Goal: Task Accomplishment & Management: Use online tool/utility

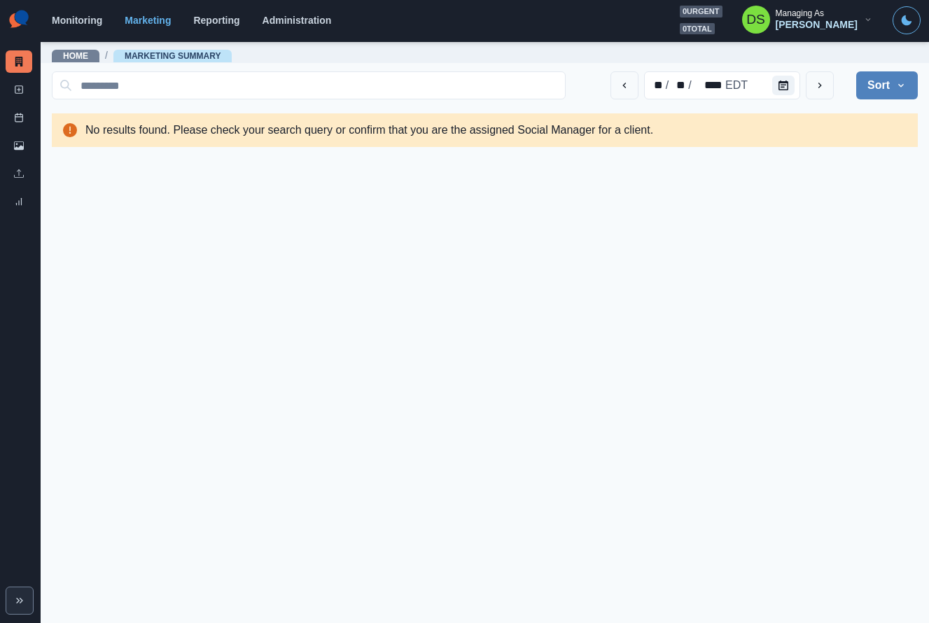
click at [141, 196] on main "Home / Marketing Summary ** / ** / **** EDT Sort Client Name Uploads Pending Po…" at bounding box center [485, 332] width 889 height 583
click at [300, 21] on link "Administration" at bounding box center [297, 20] width 69 height 11
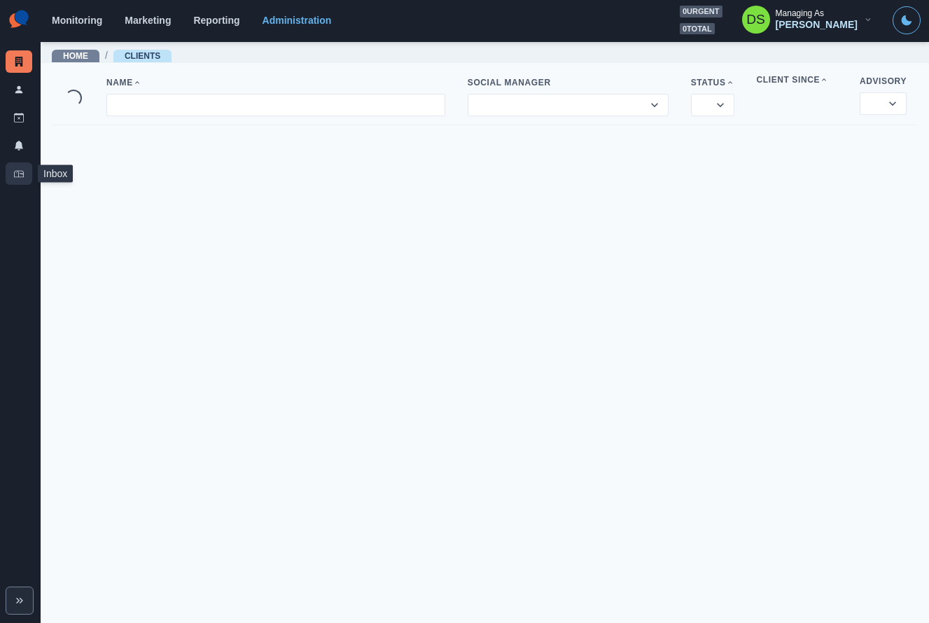
click at [26, 172] on link "Inbox" at bounding box center [19, 173] width 27 height 22
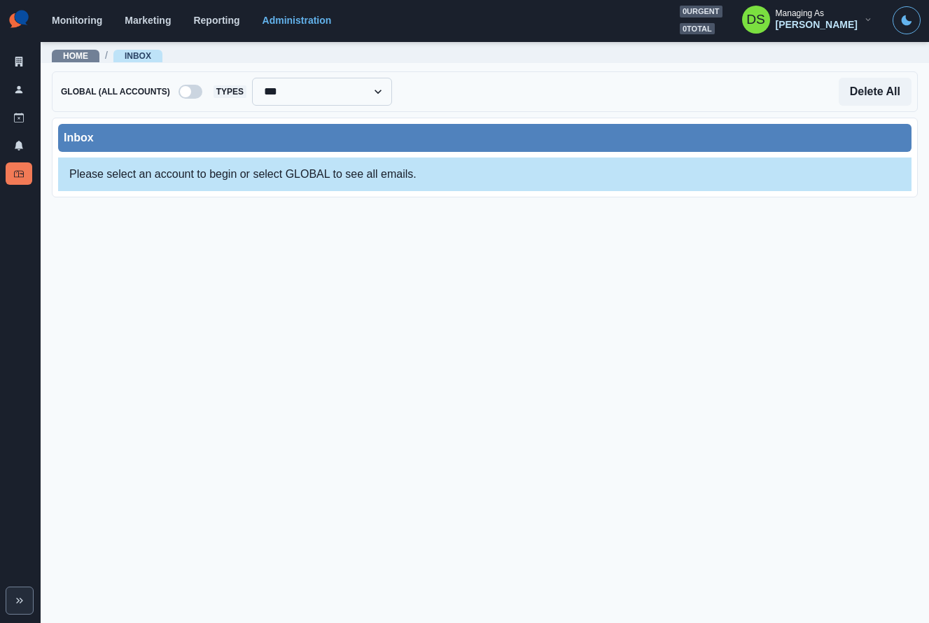
click at [308, 95] on select "**********" at bounding box center [322, 92] width 140 height 28
select select "**********"
click at [255, 78] on select "**********" at bounding box center [322, 92] width 140 height 28
click at [189, 87] on span at bounding box center [185, 91] width 11 height 11
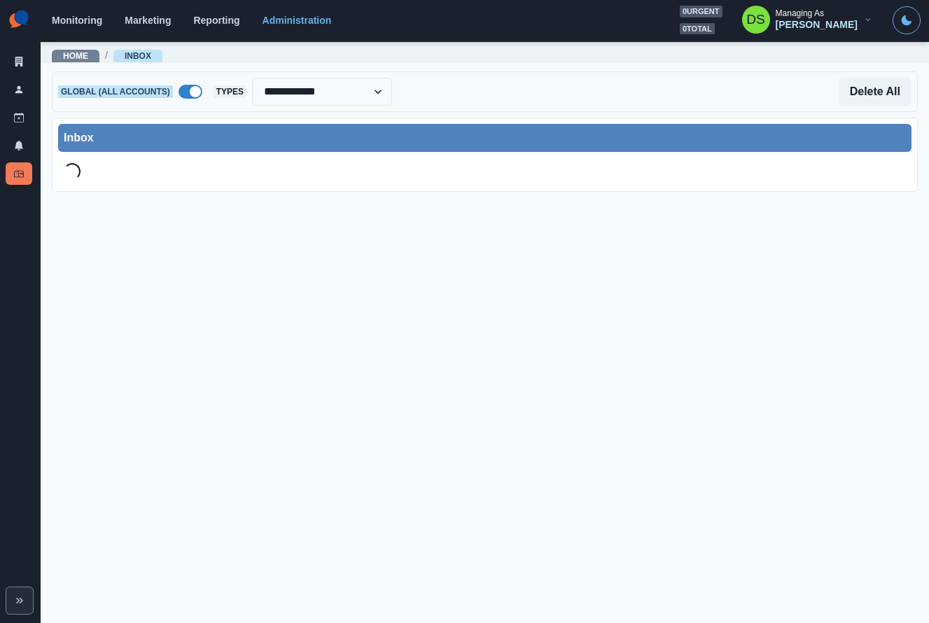
click at [189, 87] on span at bounding box center [191, 92] width 24 height 14
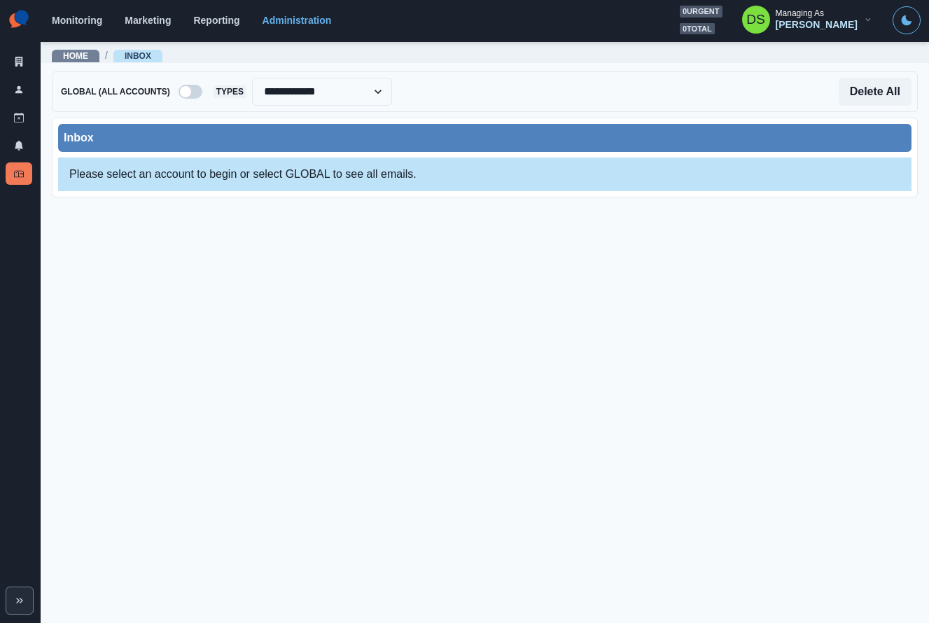
click at [441, 92] on div "Delete All" at bounding box center [652, 92] width 520 height 28
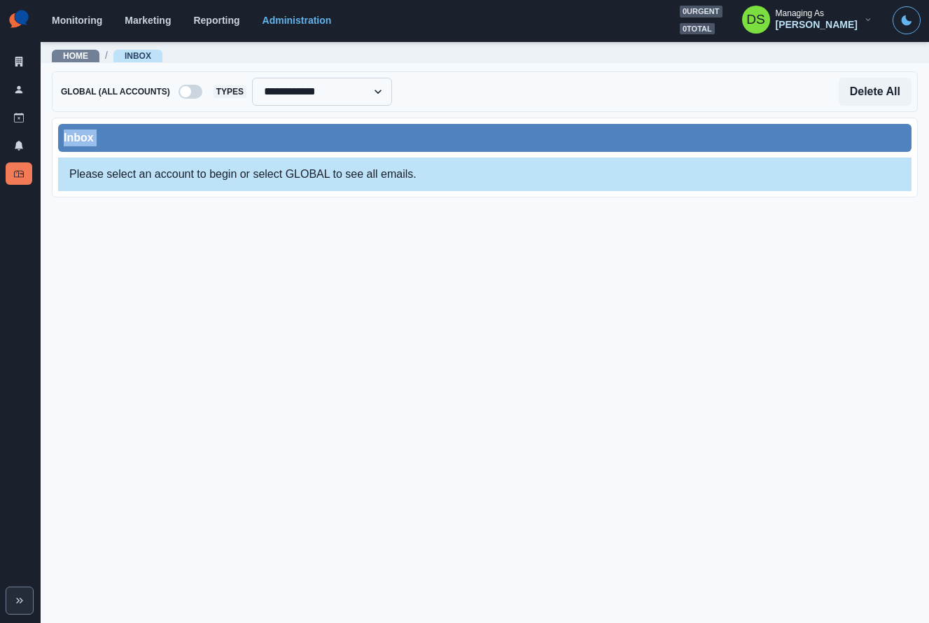
click at [392, 92] on select "**********" at bounding box center [322, 92] width 140 height 28
click at [303, 97] on div at bounding box center [279, 92] width 104 height 20
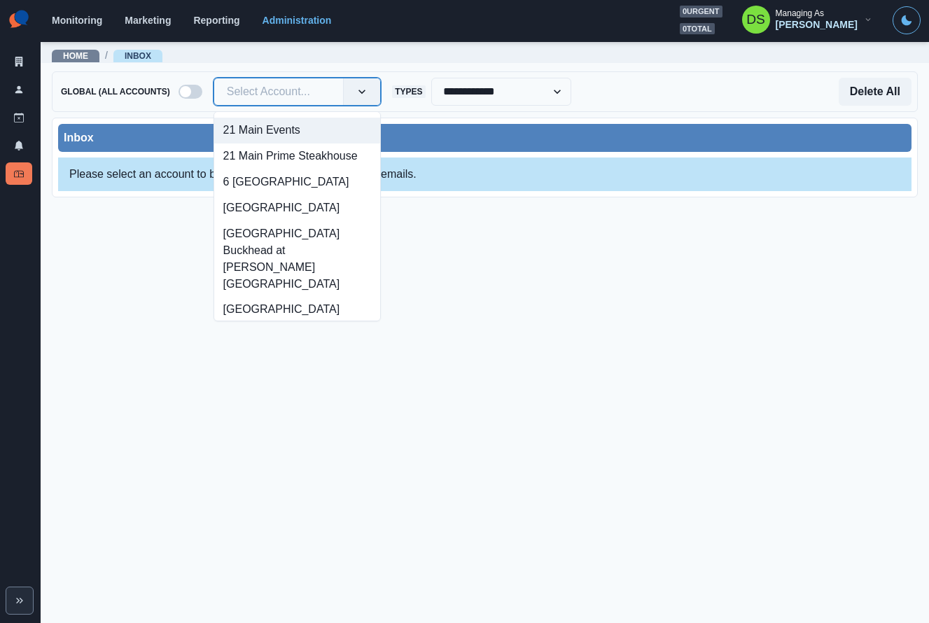
click at [282, 89] on div at bounding box center [279, 92] width 104 height 20
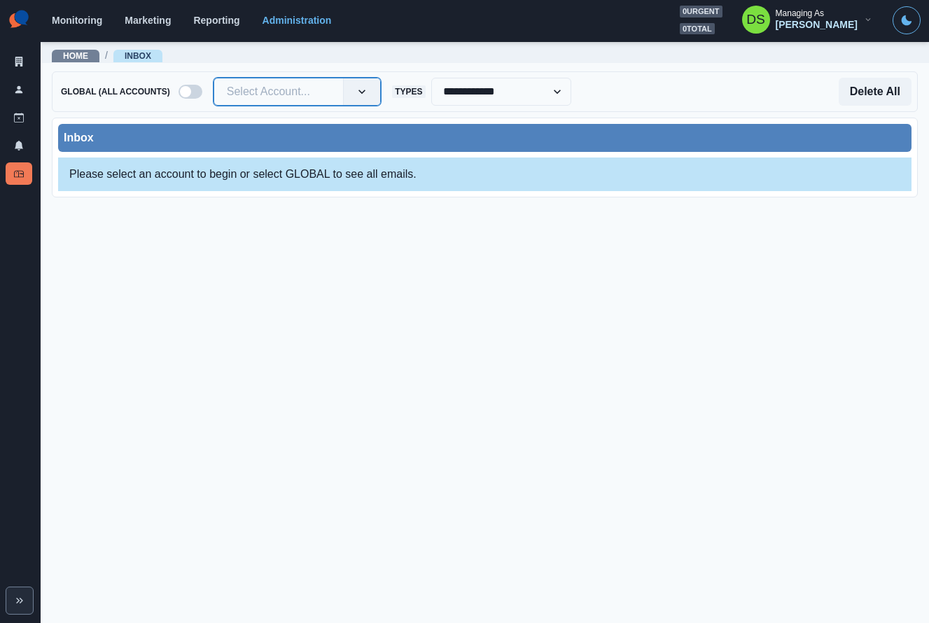
click at [282, 89] on div at bounding box center [279, 92] width 104 height 20
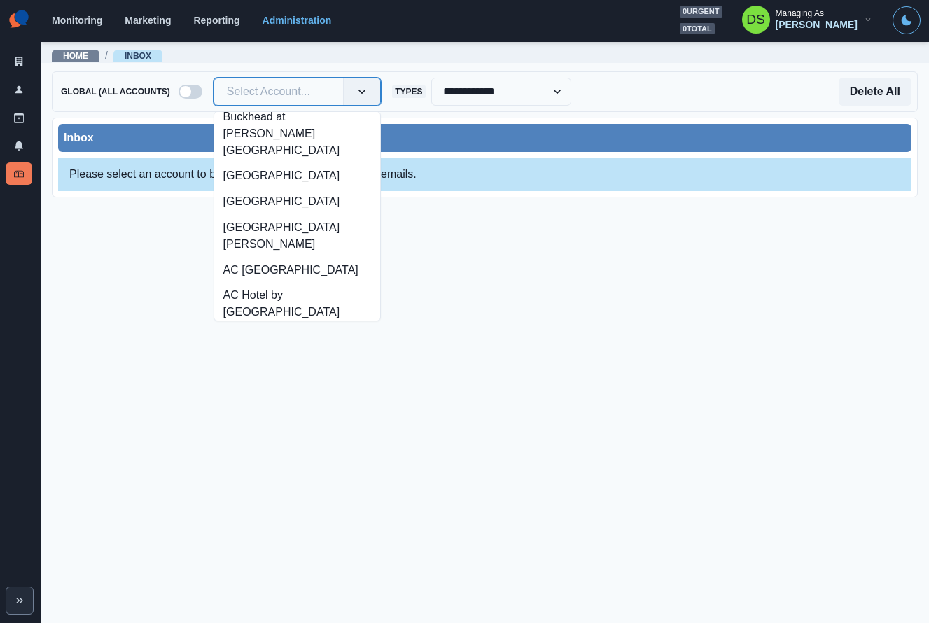
scroll to position [133, 0]
click at [281, 174] on div "[GEOGRAPHIC_DATA]" at bounding box center [297, 177] width 166 height 26
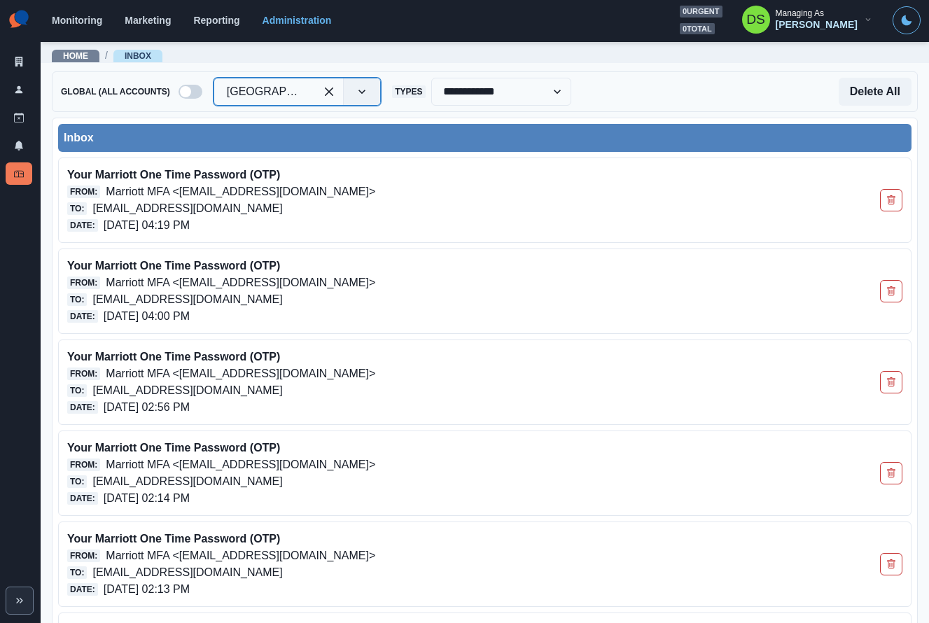
click at [416, 131] on div "Inbox" at bounding box center [485, 138] width 843 height 17
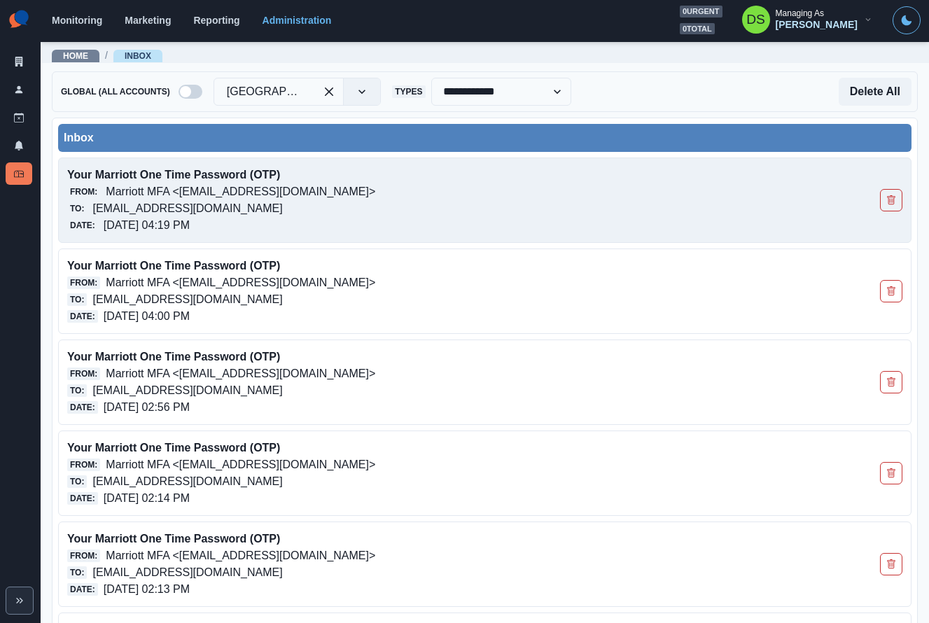
click at [190, 217] on p "10/14/2025, 04:19 PM" at bounding box center [147, 225] width 86 height 17
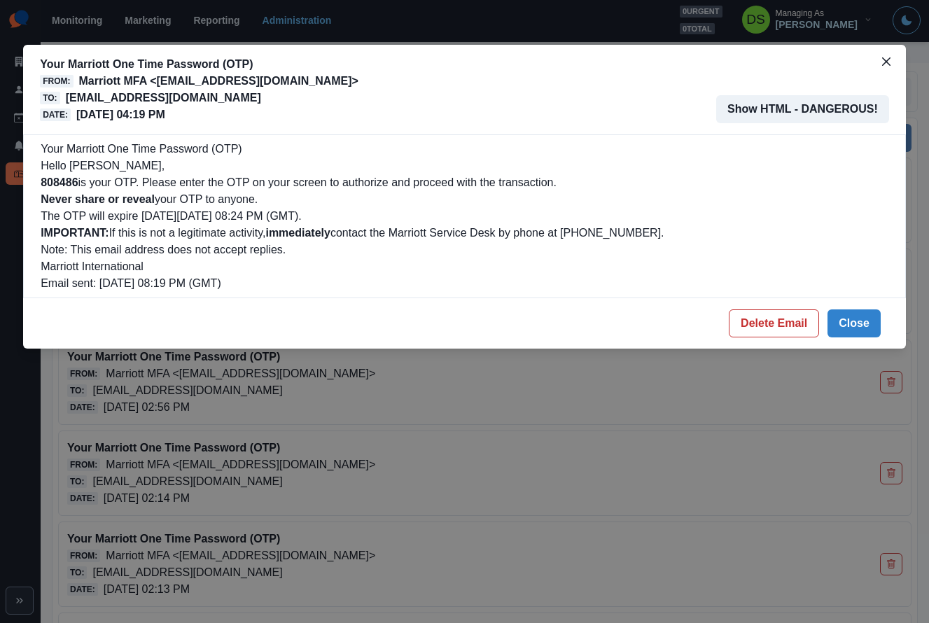
click at [86, 184] on p "808486 is your OTP. Please enter the OTP on your screen to authorize and procee…" at bounding box center [465, 182] width 848 height 17
click at [57, 180] on b "808486" at bounding box center [59, 182] width 37 height 12
copy b "808486"
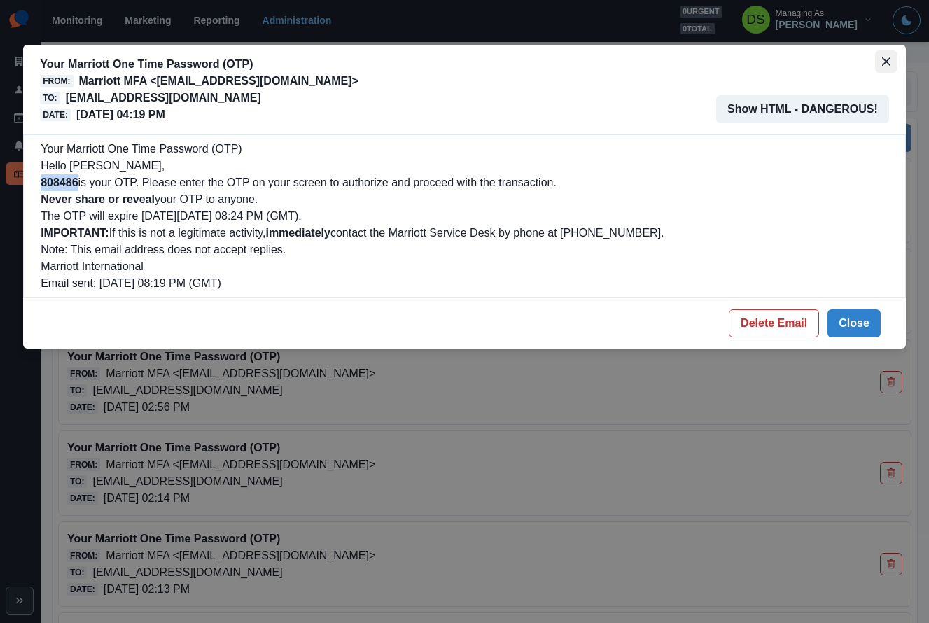
click at [885, 59] on icon "Close" at bounding box center [886, 61] width 8 height 8
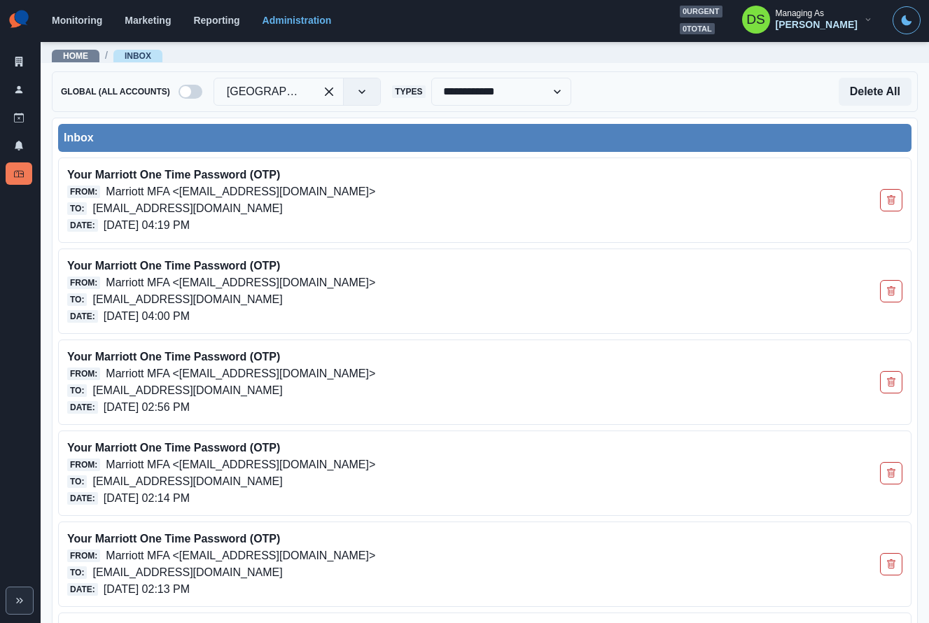
click at [17, 28] on img at bounding box center [19, 20] width 27 height 28
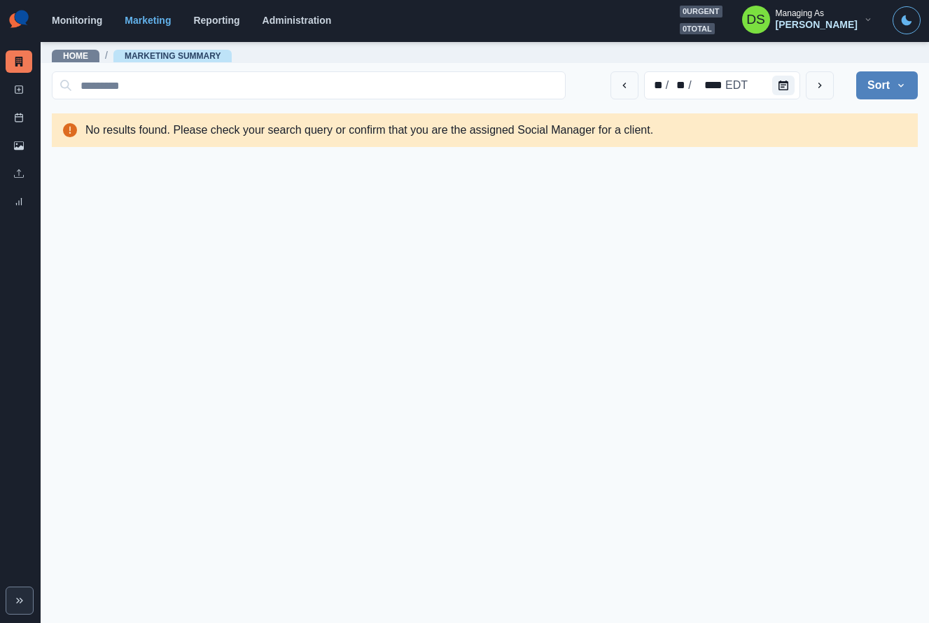
click at [71, 29] on div "Monitoring Marketing Reporting Administration 0 urgent 0 total DS Managing As D…" at bounding box center [486, 20] width 869 height 29
click at [72, 24] on link "Monitoring" at bounding box center [77, 20] width 50 height 11
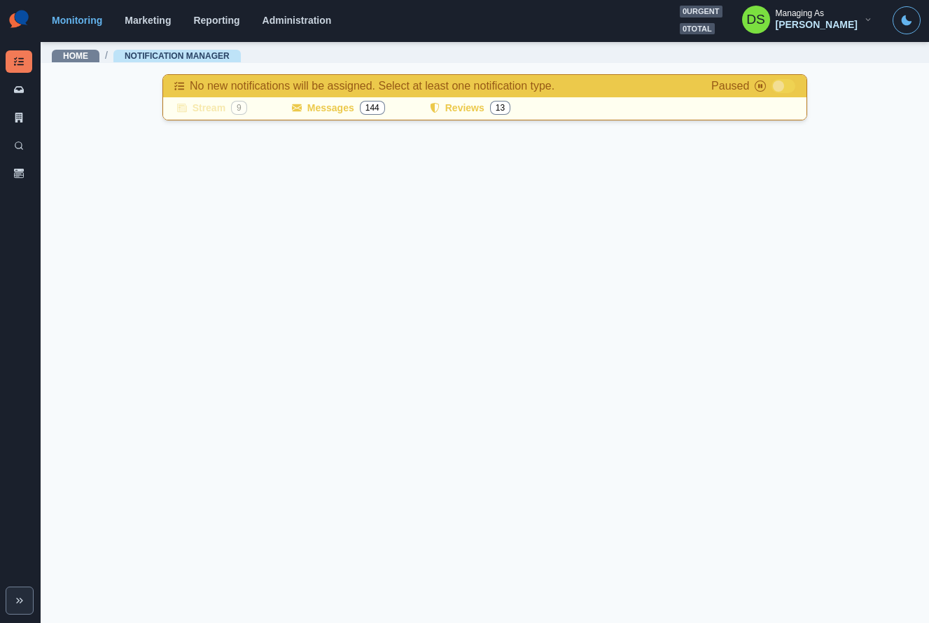
click at [291, 249] on main "Home / Notification Manager No new notifications will be assigned. Select at le…" at bounding box center [485, 332] width 889 height 583
click at [329, 254] on main "Home / Notification Manager No new notifications will be assigned. Select at le…" at bounding box center [485, 332] width 889 height 583
click at [782, 169] on main "Home / Notification Manager No new notifications will be assigned. Select at le…" at bounding box center [485, 332] width 889 height 583
click at [768, 113] on button "Open Assistant" at bounding box center [758, 108] width 88 height 17
click at [267, 392] on main "Home / Notification Manager No new notifications will be assigned. Select at le…" at bounding box center [485, 332] width 889 height 583
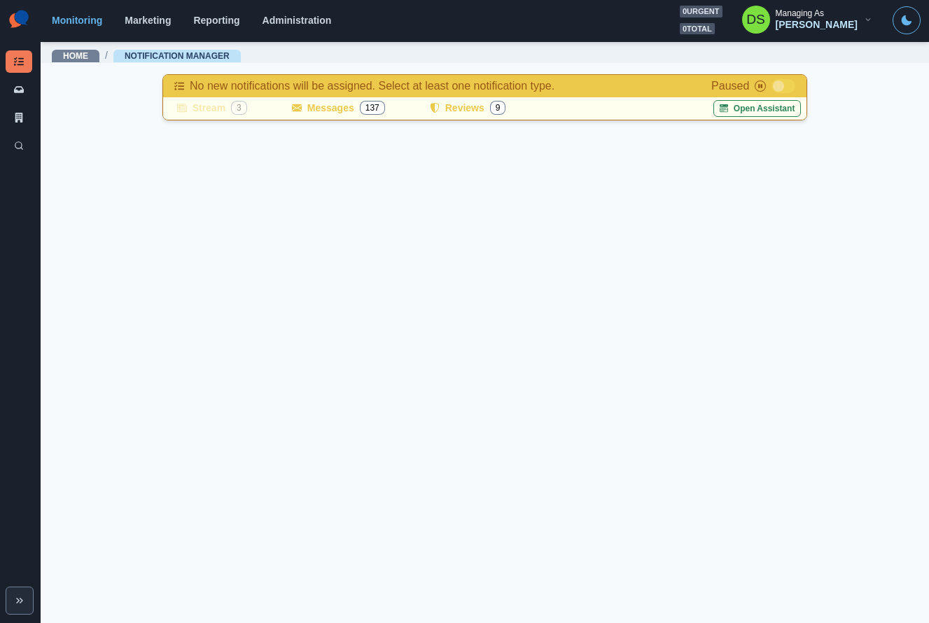
click at [365, 394] on main "Home / Notification Manager No new notifications will be assigned. Select at le…" at bounding box center [485, 332] width 889 height 583
click at [331, 339] on main "Home / Notification Manager No new notifications will be assigned. Select at le…" at bounding box center [485, 332] width 889 height 583
click at [321, 300] on main "Home / Notification Manager No new notifications will be assigned. Select at le…" at bounding box center [485, 332] width 889 height 583
click at [287, 464] on main "Home / Notification Manager No new notifications will be assigned. Select at le…" at bounding box center [485, 332] width 889 height 583
click at [184, 523] on main "Home / Notification Manager No new notifications will be assigned. Select at le…" at bounding box center [485, 332] width 889 height 583
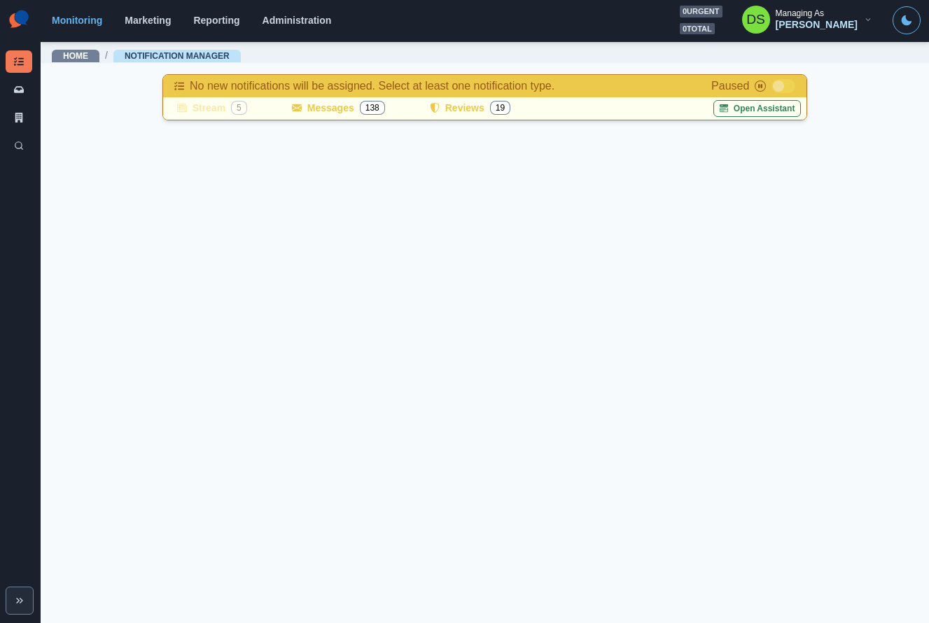
click at [482, 326] on main "Home / Notification Manager No new notifications will be assigned. Select at le…" at bounding box center [485, 332] width 889 height 583
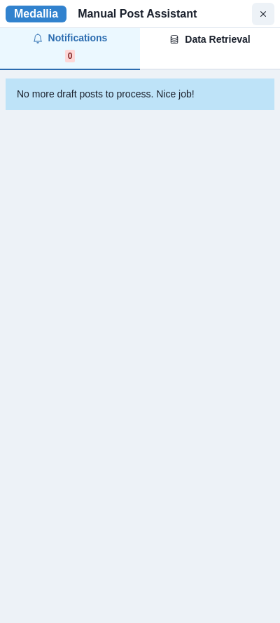
click at [136, 202] on div "Medallia Medallia Manual Post Assistant Notifications 0 Data Retrieval 1/300 0 …" at bounding box center [140, 311] width 280 height 623
click at [205, 44] on div "Data Retrieval" at bounding box center [209, 39] width 81 height 15
click at [107, 53] on div "Notifications 0" at bounding box center [70, 47] width 75 height 32
click at [140, 146] on div "**********" at bounding box center [140, 311] width 280 height 623
click at [175, 104] on div "No more draft posts to process. Nice job!" at bounding box center [140, 94] width 269 height 32
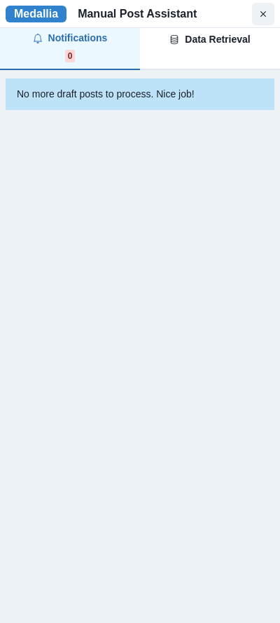
click at [182, 44] on div "Data Retrieval" at bounding box center [209, 39] width 81 height 15
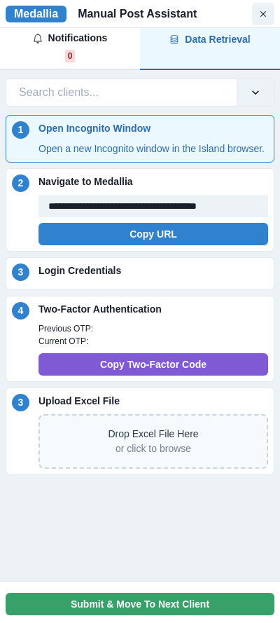
click at [188, 502] on div "**********" at bounding box center [140, 311] width 280 height 623
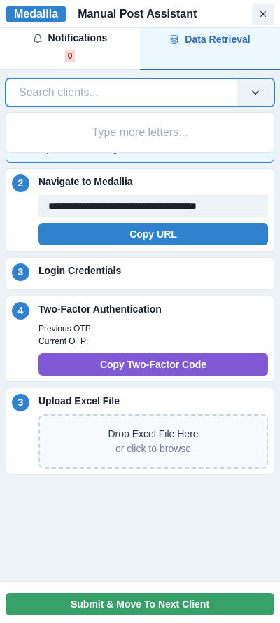
click at [126, 95] on div at bounding box center [121, 93] width 205 height 20
type input "********"
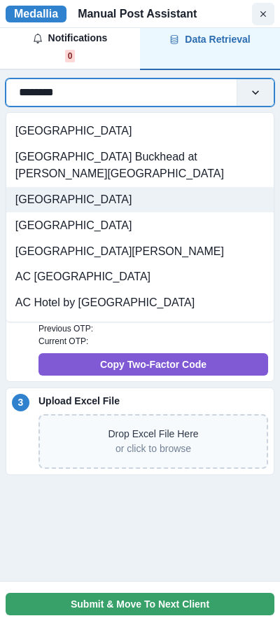
click at [98, 188] on div "AC Hotel Atlanta Downtown" at bounding box center [140, 200] width 268 height 26
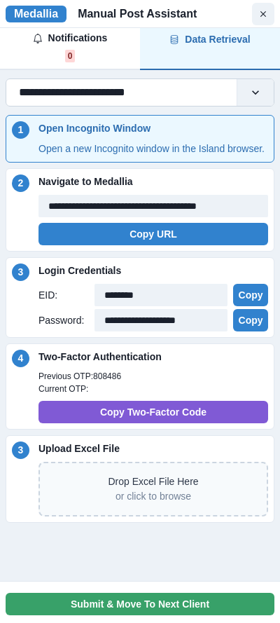
click at [212, 88] on div "**********" at bounding box center [121, 93] width 205 height 20
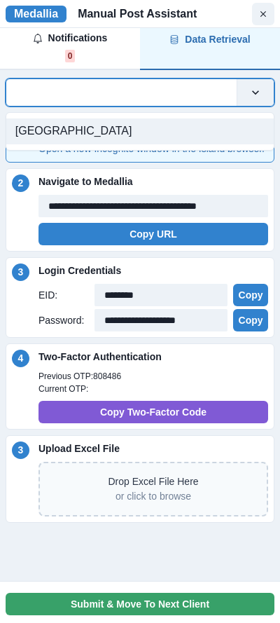
click at [196, 74] on div "**********" at bounding box center [140, 300] width 280 height 455
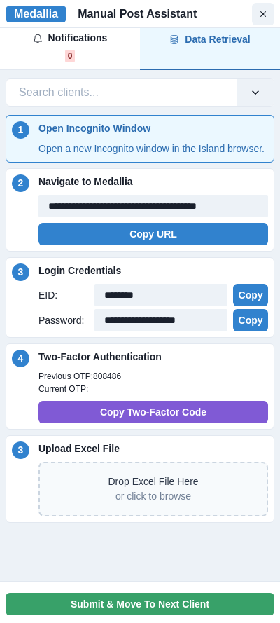
click at [193, 76] on div "**********" at bounding box center [140, 300] width 280 height 455
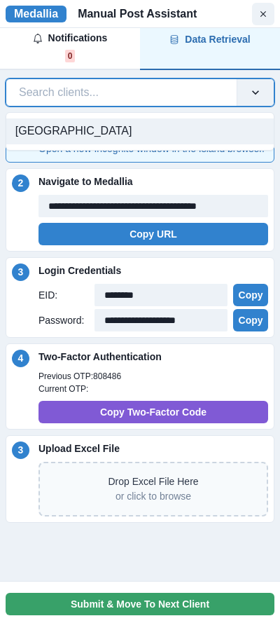
click at [191, 90] on div at bounding box center [121, 93] width 205 height 20
click at [160, 135] on div "AC Hotel Atlanta Downtown" at bounding box center [140, 131] width 268 height 26
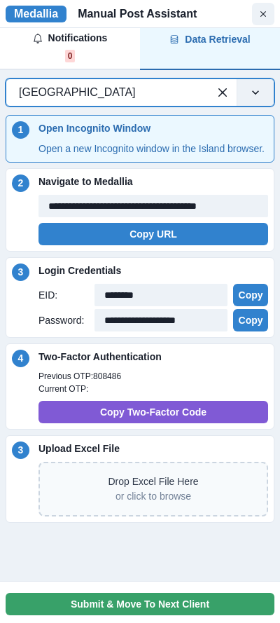
click at [181, 115] on div "1 Open Incognito Window Open a new Incognito window in the Island browser." at bounding box center [140, 139] width 269 height 48
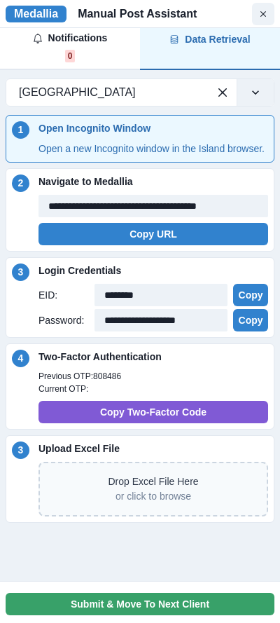
click at [106, 59] on div "Notifications 0" at bounding box center [70, 47] width 75 height 32
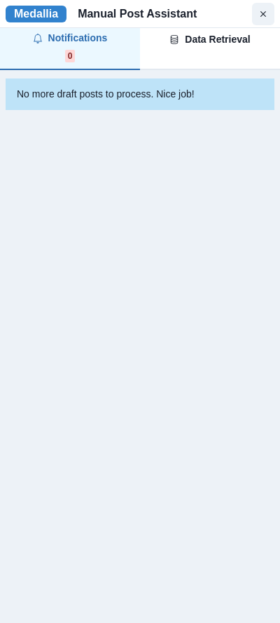
click at [213, 60] on span "0 CYCLES" at bounding box center [227, 56] width 47 height 13
click at [95, 62] on div "Notifications 0" at bounding box center [70, 47] width 75 height 32
click at [216, 62] on button "Data Retrieval 1/300 0 CYCLES" at bounding box center [210, 49] width 140 height 42
click at [114, 60] on button "Notifications 0" at bounding box center [70, 49] width 140 height 42
click at [196, 60] on span "1/300" at bounding box center [182, 56] width 27 height 13
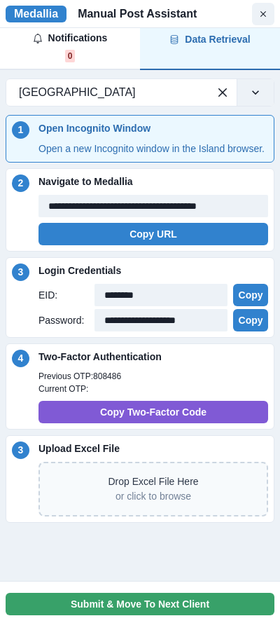
click at [129, 49] on button "Notifications 0" at bounding box center [70, 49] width 140 height 42
click at [181, 50] on span "1/300" at bounding box center [182, 56] width 27 height 13
click at [191, 162] on div "1 Open Incognito Window Open a new Incognito window in the Island browser." at bounding box center [140, 139] width 269 height 48
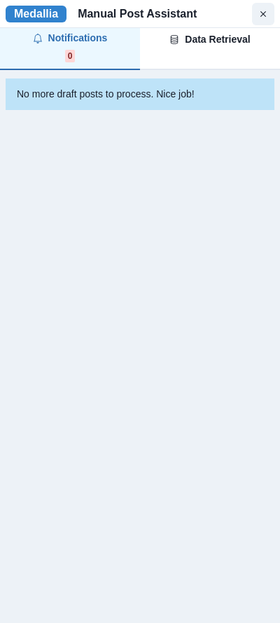
click at [71, 50] on div "Notifications 0" at bounding box center [70, 47] width 75 height 32
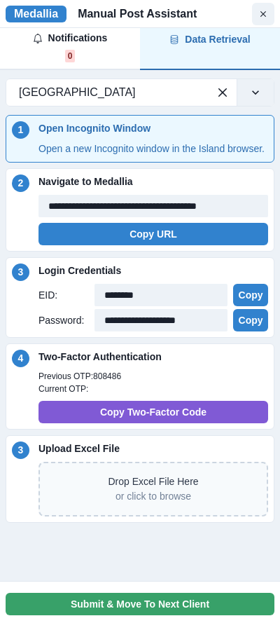
click at [148, 59] on button "Data Retrieval 1/300 0 CYCLES" at bounding box center [210, 49] width 140 height 42
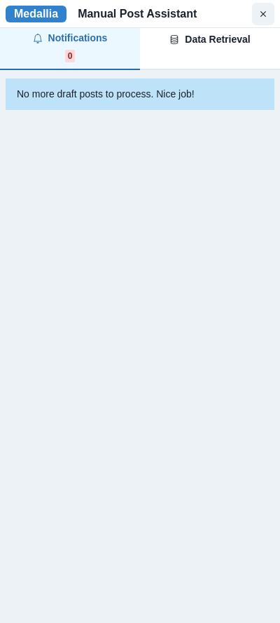
click at [73, 58] on span "0" at bounding box center [70, 56] width 11 height 13
click at [134, 58] on button "Notifications 0" at bounding box center [70, 49] width 140 height 42
click at [160, 58] on button "Data Retrieval 1/300 0 CYCLES" at bounding box center [210, 49] width 140 height 42
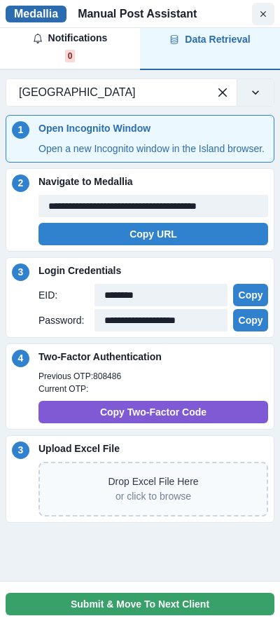
click at [52, 15] on div "Medallia" at bounding box center [36, 14] width 61 height 17
click at [96, 46] on div "Notifications 0" at bounding box center [70, 47] width 75 height 32
click at [187, 66] on button "Data Retrieval 1/300 0 CYCLES" at bounding box center [210, 49] width 140 height 42
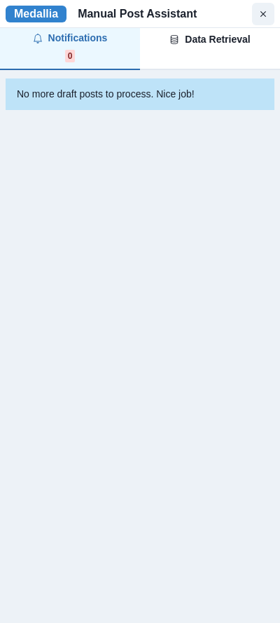
click at [75, 36] on div "Notifications" at bounding box center [70, 38] width 75 height 15
click at [173, 40] on icon "button" at bounding box center [175, 39] width 8 height 9
click at [95, 49] on div "Notifications 0" at bounding box center [70, 47] width 75 height 32
click at [153, 49] on button "Data Retrieval 1/300 0 CYCLES" at bounding box center [210, 49] width 140 height 42
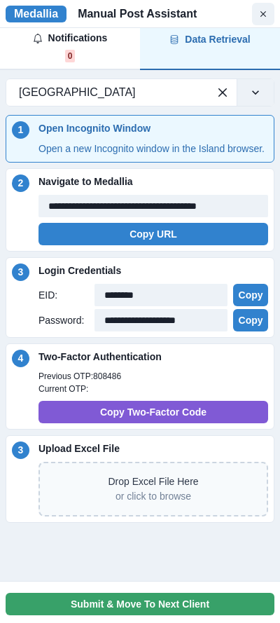
click at [201, 364] on p "Two-Factor Authentication" at bounding box center [154, 356] width 230 height 15
click at [45, 48] on div "Notifications 0" at bounding box center [70, 47] width 75 height 32
click at [165, 43] on button "Data Retrieval 1/300 0 CYCLES" at bounding box center [210, 49] width 140 height 42
click at [88, 58] on div "Notifications 0" at bounding box center [70, 47] width 75 height 32
click at [172, 57] on span "1/300" at bounding box center [182, 56] width 27 height 13
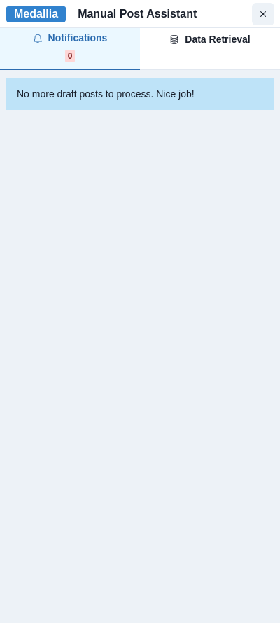
click at [93, 58] on div "Notifications 0" at bounding box center [70, 47] width 75 height 32
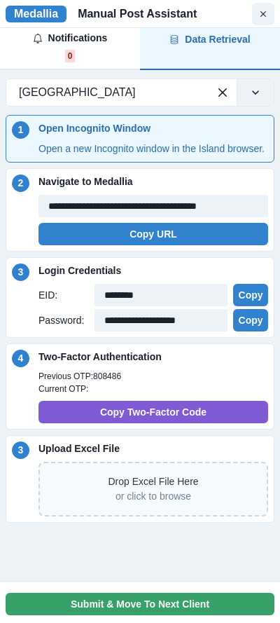
click at [174, 58] on span "1/300" at bounding box center [182, 56] width 27 height 13
click at [121, 58] on button "Notifications 0" at bounding box center [70, 49] width 140 height 42
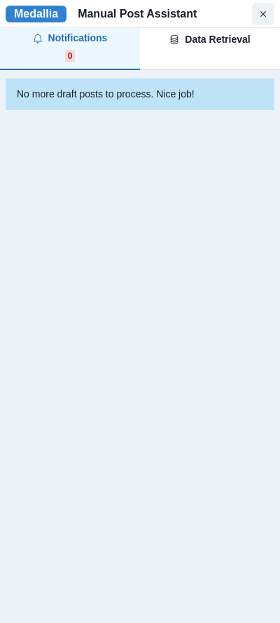
click at [167, 137] on div "**********" at bounding box center [140, 311] width 280 height 623
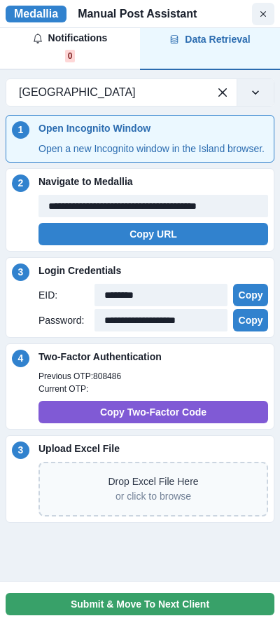
click at [201, 57] on div "1/300 0 CYCLES" at bounding box center [209, 56] width 81 height 13
click at [107, 53] on div "Notifications 0" at bounding box center [70, 47] width 75 height 32
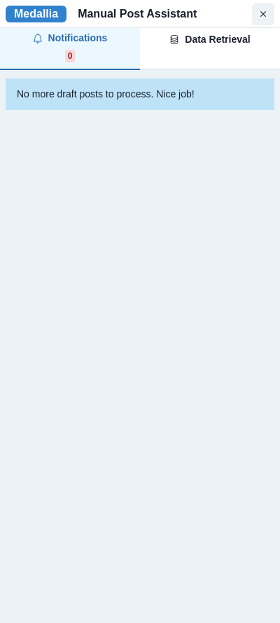
click at [188, 52] on span "1/300" at bounding box center [182, 56] width 27 height 13
click at [55, 43] on div "Notifications" at bounding box center [70, 38] width 75 height 15
click at [190, 43] on div "Data Retrieval" at bounding box center [209, 39] width 81 height 15
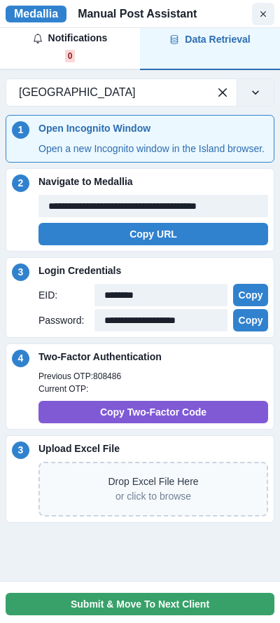
click at [205, 156] on p "Open a new Incognito window in the Island browser." at bounding box center [154, 148] width 230 height 15
click at [205, 151] on p "Open a new Incognito window in the Island browser." at bounding box center [154, 148] width 230 height 15
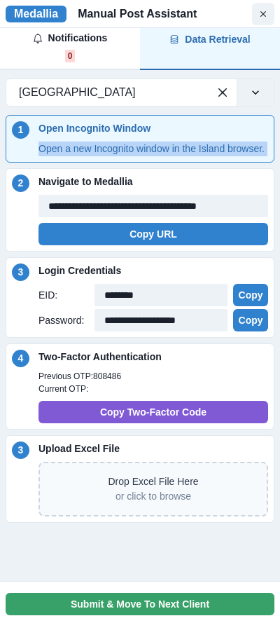
click at [205, 151] on p "Open a new Incognito window in the Island browser." at bounding box center [154, 148] width 230 height 15
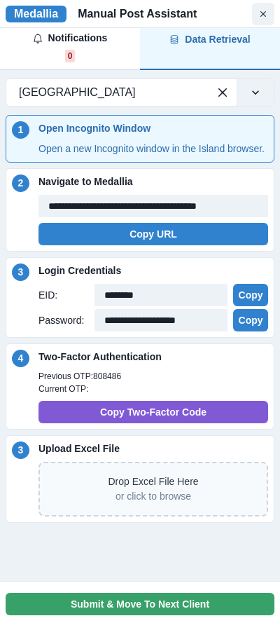
click at [201, 155] on p "Open a new Incognito window in the Island browser." at bounding box center [154, 148] width 230 height 15
click at [223, 276] on div "**********" at bounding box center [140, 297] width 269 height 81
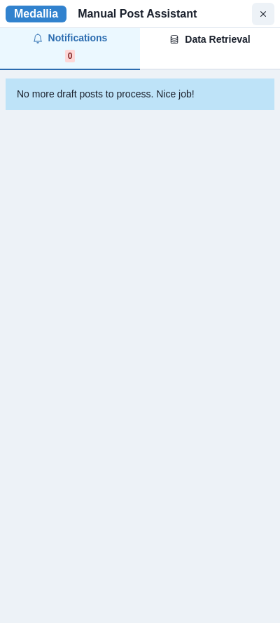
click at [57, 43] on div "Notifications" at bounding box center [70, 38] width 75 height 15
click at [175, 43] on icon "button" at bounding box center [175, 39] width 8 height 9
click at [106, 50] on div "Notifications 0" at bounding box center [70, 47] width 75 height 32
click at [179, 50] on span "1/300" at bounding box center [182, 56] width 27 height 13
click at [112, 50] on button "Notifications 0" at bounding box center [70, 49] width 140 height 42
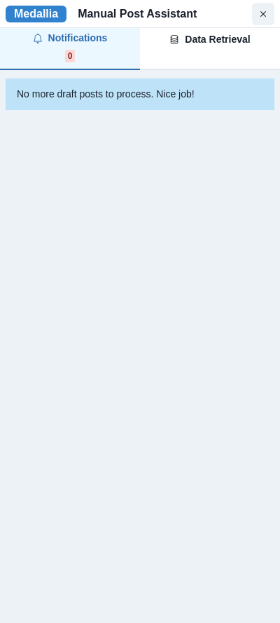
click at [177, 50] on span "1/300" at bounding box center [182, 56] width 27 height 13
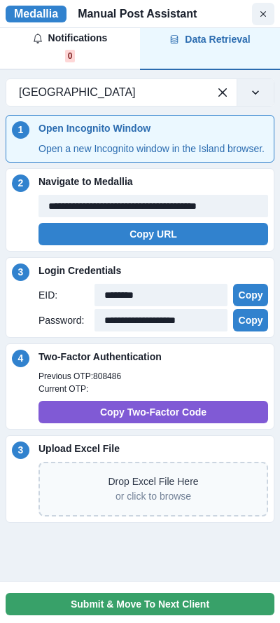
click at [81, 44] on div "Notifications" at bounding box center [70, 38] width 75 height 15
click at [176, 43] on icon "button" at bounding box center [175, 39] width 8 height 9
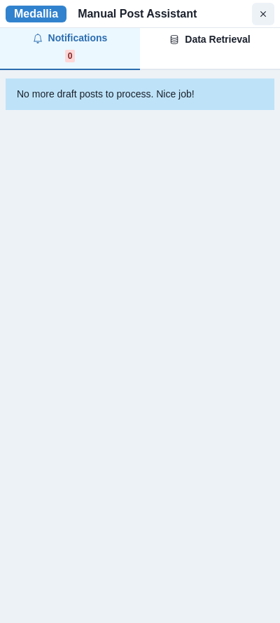
click at [92, 58] on div "Notifications 0" at bounding box center [70, 47] width 75 height 32
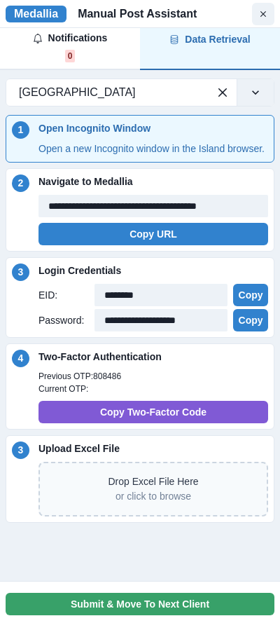
click at [196, 58] on span "1/300" at bounding box center [182, 56] width 27 height 13
drag, startPoint x: 158, startPoint y: 218, endPoint x: 421, endPoint y: 233, distance: 263.8
click at [279, 233] on html "**********" at bounding box center [140, 311] width 280 height 623
click at [244, 217] on input "**********" at bounding box center [154, 206] width 230 height 22
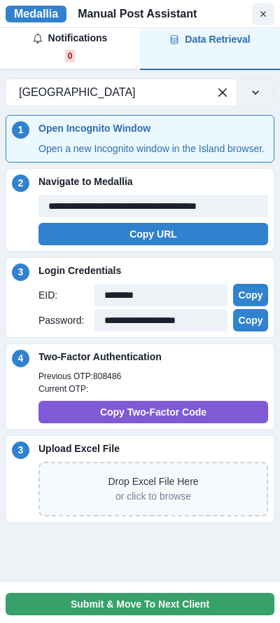
scroll to position [0, 0]
click at [155, 275] on div "**********" at bounding box center [140, 297] width 269 height 81
click at [155, 278] on p "Login Credentials" at bounding box center [154, 270] width 230 height 15
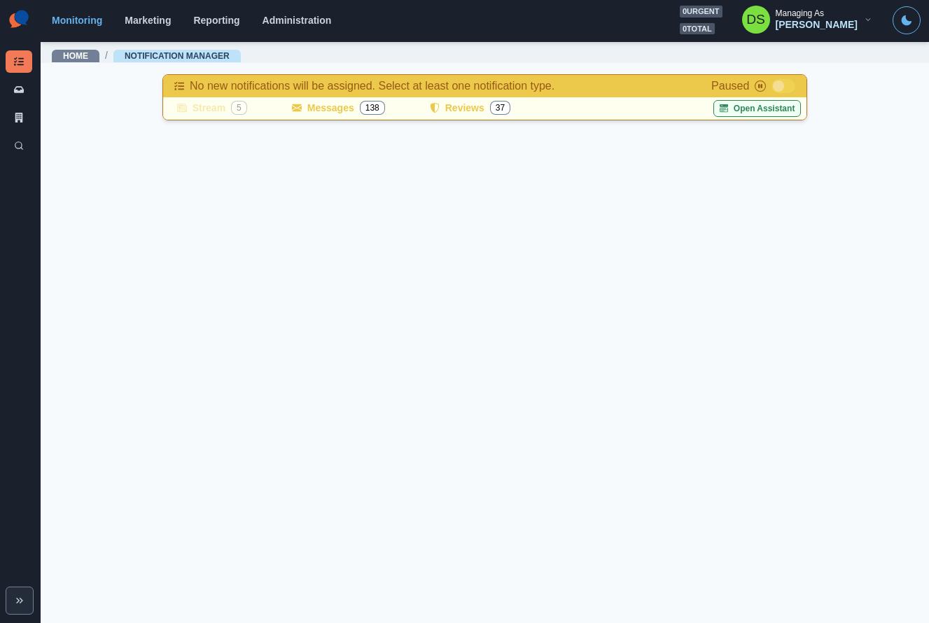
click at [745, 111] on button "Open Assistant" at bounding box center [758, 108] width 88 height 17
click at [389, 308] on main "Home / Notification Manager No new notifications will be assigned. Select at le…" at bounding box center [485, 332] width 889 height 583
click at [289, 320] on main "Home / Notification Manager No new notifications will be assigned. Select at le…" at bounding box center [485, 332] width 889 height 583
click at [309, 24] on link "Administration" at bounding box center [297, 20] width 69 height 11
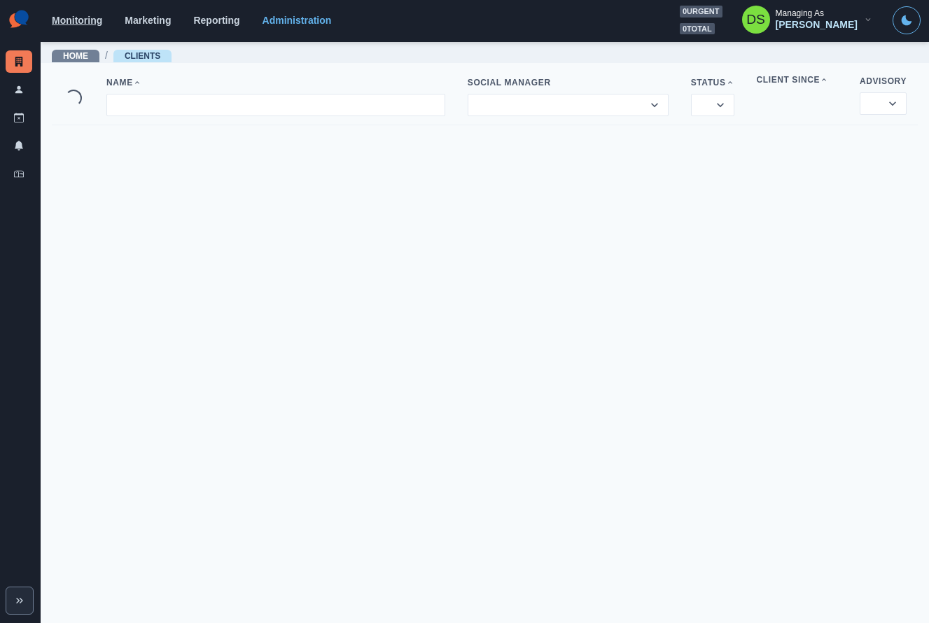
click at [88, 23] on link "Monitoring" at bounding box center [77, 20] width 50 height 11
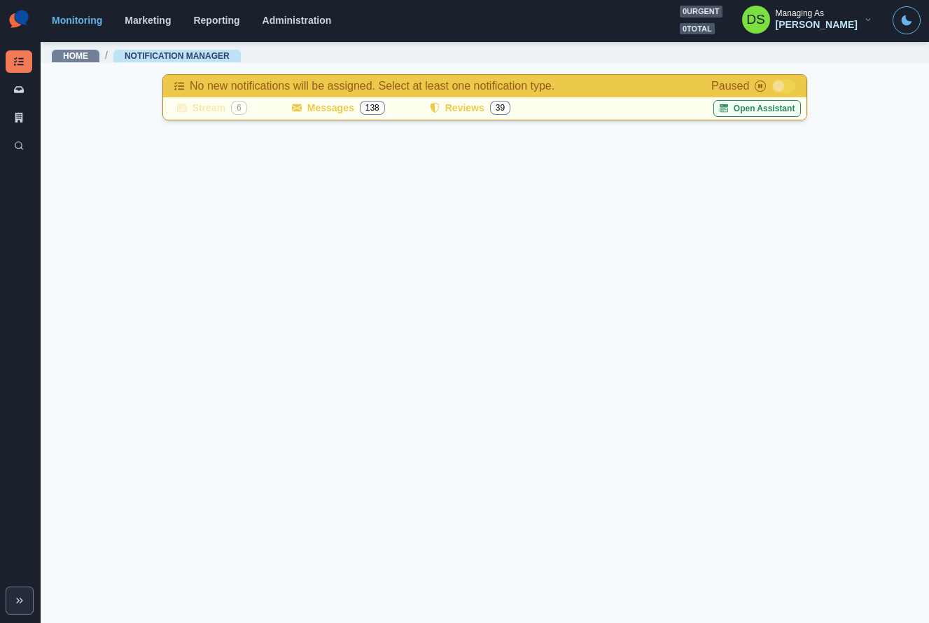
click at [729, 107] on button "Open Assistant" at bounding box center [758, 108] width 88 height 17
click at [131, 419] on main "Home / Notification Manager No new notifications will be assigned. Select at le…" at bounding box center [485, 332] width 889 height 583
click at [21, 609] on button "Expand" at bounding box center [20, 601] width 28 height 28
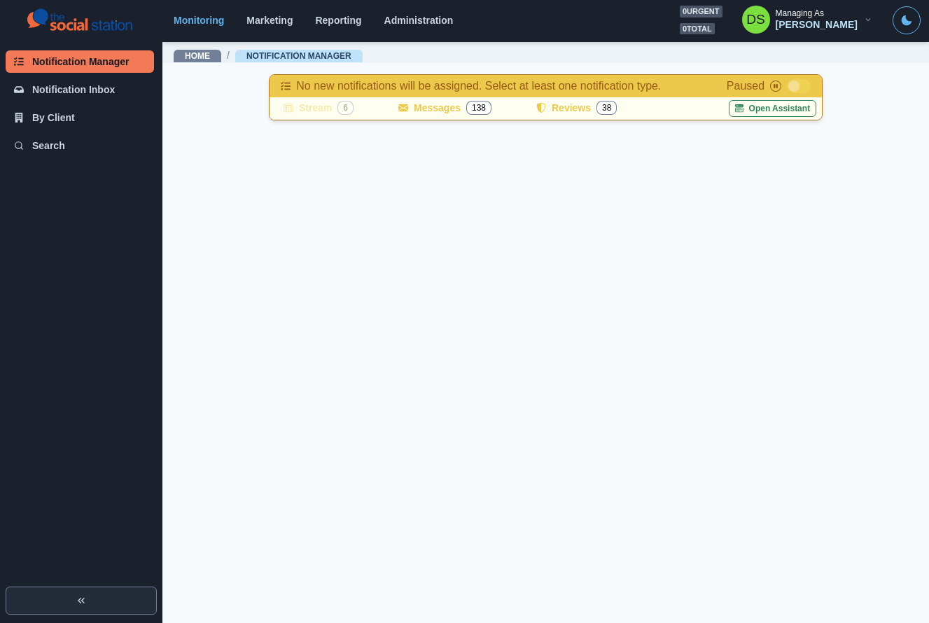
click at [42, 603] on button "Expand" at bounding box center [81, 601] width 151 height 28
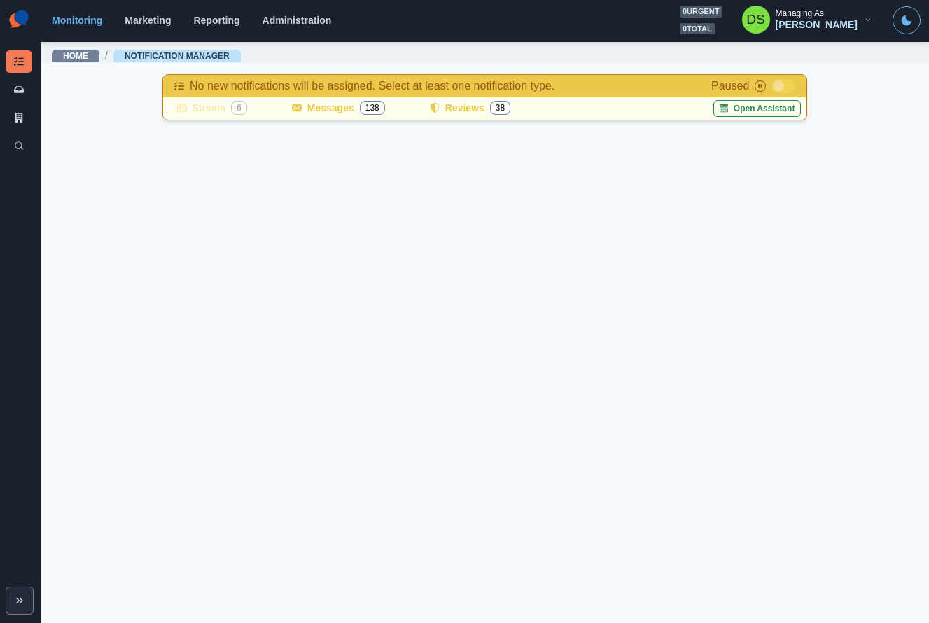
click at [175, 462] on main "Home / Notification Manager No new notifications will be assigned. Select at le…" at bounding box center [485, 332] width 889 height 583
click at [218, 240] on main "Home / Notification Manager No new notifications will be assigned. Select at le…" at bounding box center [485, 332] width 889 height 583
click at [201, 249] on main "Home / Notification Manager No new notifications will be assigned. Select at le…" at bounding box center [485, 332] width 889 height 583
click at [306, 19] on link "Administration" at bounding box center [297, 20] width 69 height 11
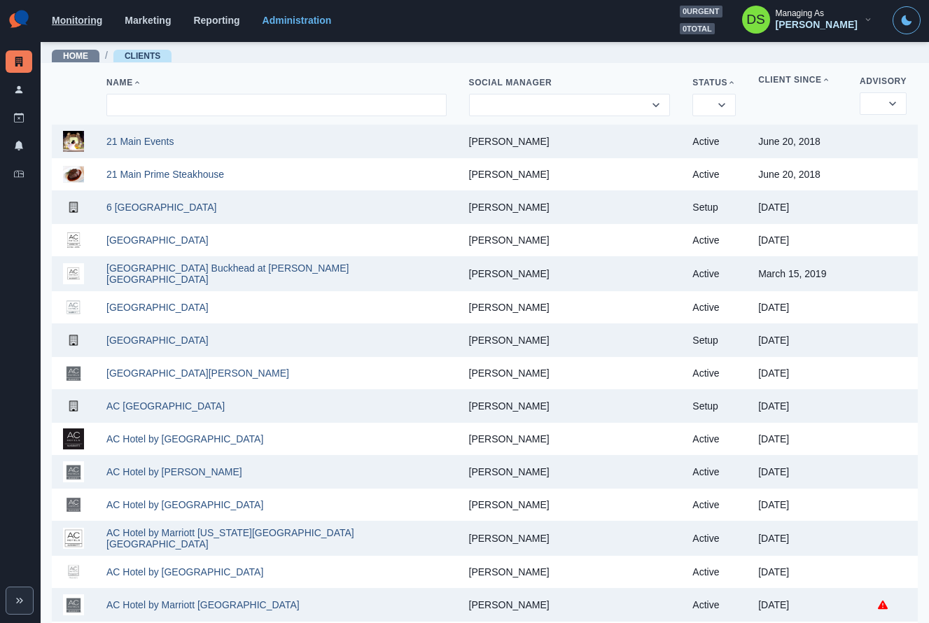
click at [83, 20] on link "Monitoring" at bounding box center [77, 20] width 50 height 11
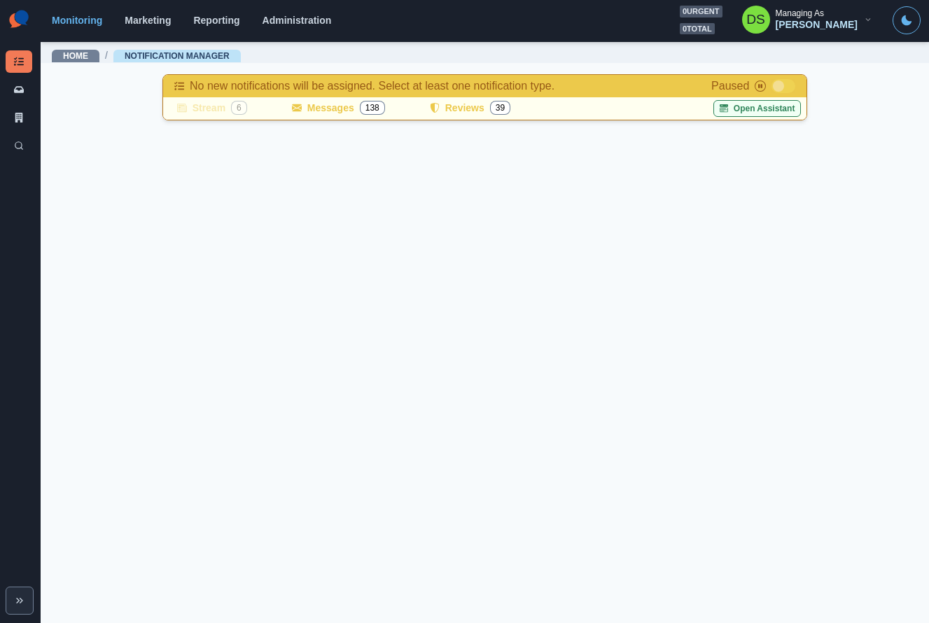
click at [740, 111] on button "Open Assistant" at bounding box center [758, 108] width 88 height 17
click at [396, 293] on main "Home / Notification Manager No new notifications will be assigned. Select at le…" at bounding box center [485, 332] width 889 height 583
click at [195, 293] on main "Home / Notification Manager No new notifications will be assigned. Select at le…" at bounding box center [485, 332] width 889 height 583
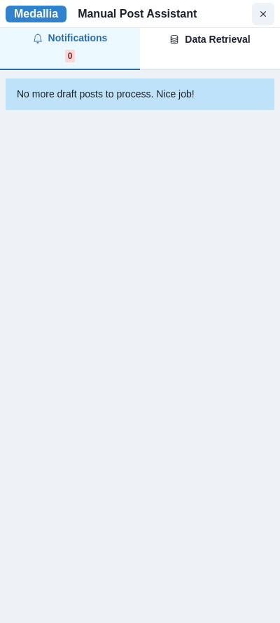
click at [212, 37] on div "Data Retrieval" at bounding box center [209, 39] width 81 height 15
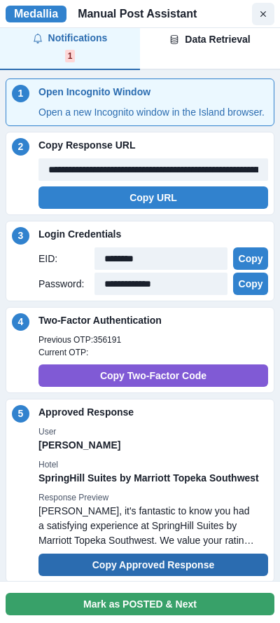
click at [184, 569] on button "Copy Approved Response" at bounding box center [154, 564] width 230 height 22
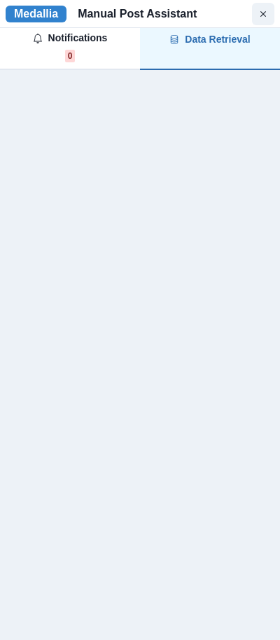
click at [177, 43] on div "Data Retrieval" at bounding box center [209, 39] width 81 height 15
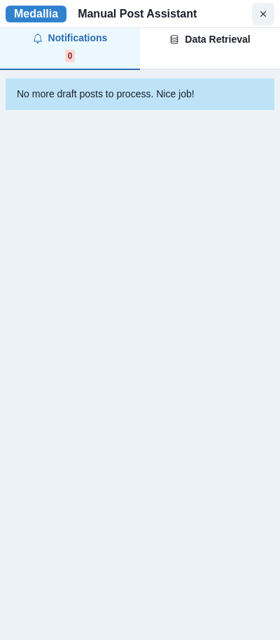
click at [97, 41] on div "Notifications" at bounding box center [70, 38] width 75 height 15
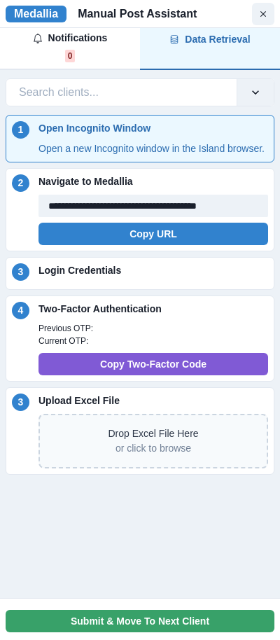
click at [245, 53] on span "0 CYCLES" at bounding box center [227, 56] width 47 height 13
click at [111, 48] on button "Notifications 0" at bounding box center [70, 49] width 140 height 42
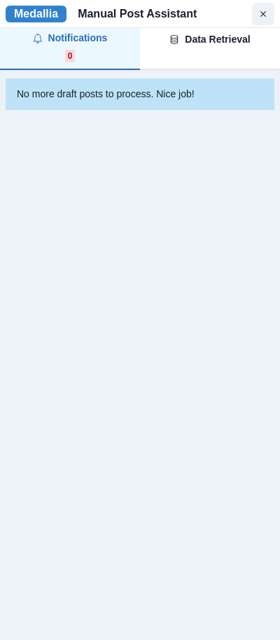
click at [196, 51] on span "1/300" at bounding box center [182, 56] width 27 height 13
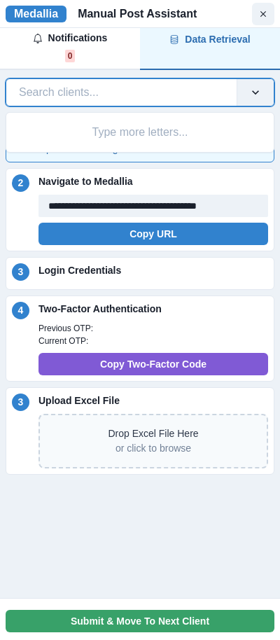
click at [130, 86] on div at bounding box center [121, 93] width 205 height 20
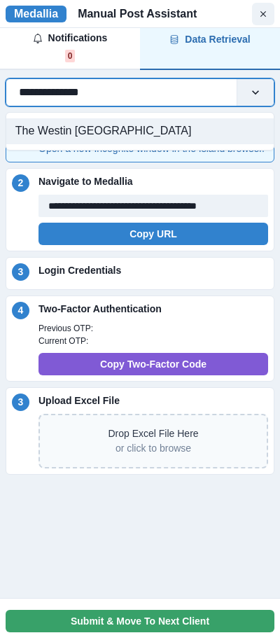
type input "**********"
click at [82, 132] on div "The Westin [GEOGRAPHIC_DATA]" at bounding box center [140, 131] width 268 height 26
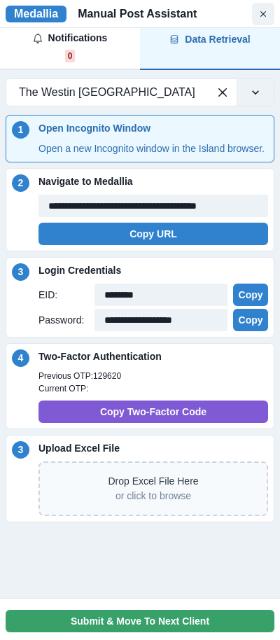
click at [185, 395] on p "Current OTP:" at bounding box center [154, 388] width 230 height 13
click at [193, 382] on p "Previous OTP: 129620" at bounding box center [154, 376] width 230 height 13
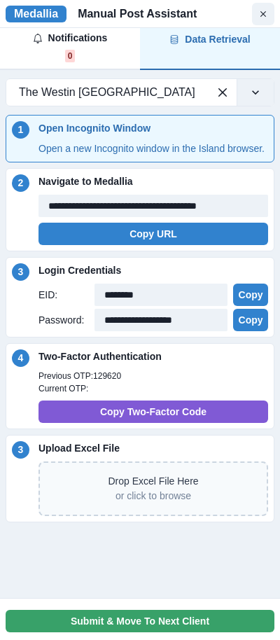
click at [193, 382] on p "Previous OTP: 129620" at bounding box center [154, 376] width 230 height 13
click at [201, 382] on p "Previous OTP: 129620" at bounding box center [154, 376] width 230 height 13
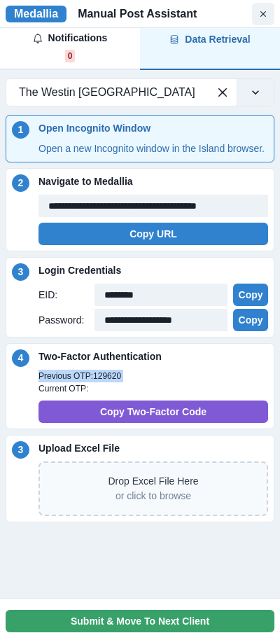
click at [201, 382] on p "Previous OTP: 129620" at bounding box center [154, 376] width 230 height 13
click at [211, 382] on p "Previous OTP: 129620" at bounding box center [154, 376] width 230 height 13
click at [166, 395] on p "Current OTP:" at bounding box center [154, 388] width 230 height 13
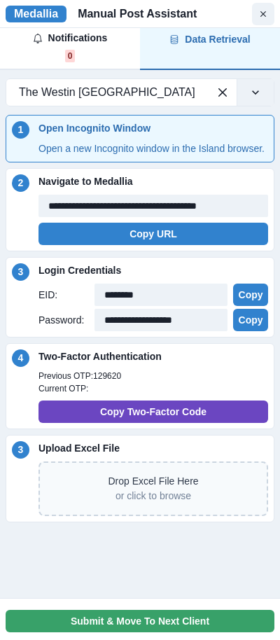
click at [166, 423] on button "Copy Two-Factor Code" at bounding box center [154, 412] width 230 height 22
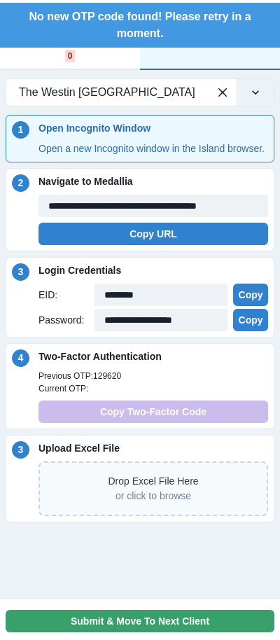
click at [177, 382] on div "Two-Factor Authentication Previous OTP: 129620 Current OTP: Copy Two-Factor Code" at bounding box center [154, 386] width 230 height 74
click at [171, 382] on p "Previous OTP: 129620" at bounding box center [154, 376] width 230 height 13
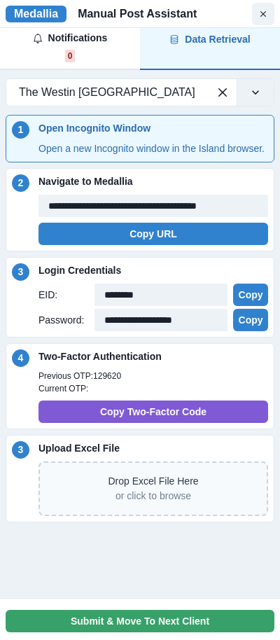
click at [86, 380] on div "Two-Factor Authentication Previous OTP: 129620 Current OTP: Copy Two-Factor Code" at bounding box center [154, 386] width 230 height 74
click at [102, 382] on p "Previous OTP: 129620" at bounding box center [154, 376] width 230 height 13
click at [103, 382] on p "Previous OTP: 129620" at bounding box center [154, 376] width 230 height 13
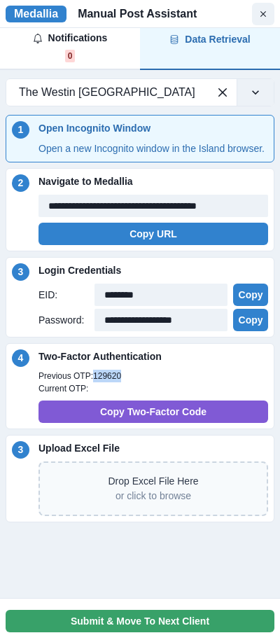
copy p "129620"
click at [196, 382] on div "Two-Factor Authentication Previous OTP: 129620 Current OTP: Copy Two-Factor Code" at bounding box center [154, 386] width 230 height 74
click at [119, 382] on p "Previous OTP: 129620" at bounding box center [154, 376] width 230 height 13
copy p "129620"
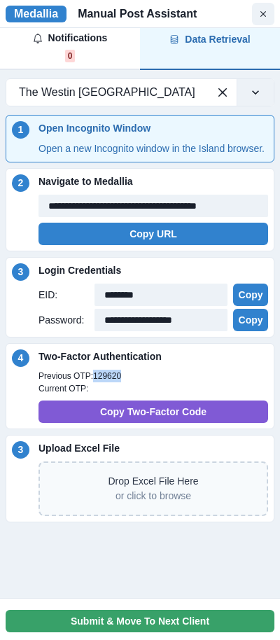
click at [159, 382] on p "Previous OTP: 129620" at bounding box center [154, 376] width 230 height 13
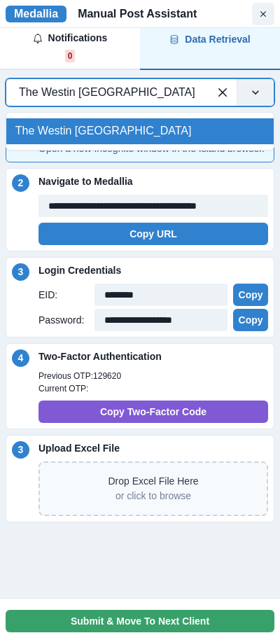
drag, startPoint x: 184, startPoint y: 90, endPoint x: 8, endPoint y: 89, distance: 175.8
click at [6, 88] on div "The Westin [GEOGRAPHIC_DATA]" at bounding box center [107, 92] width 202 height 22
drag, startPoint x: 21, startPoint y: 89, endPoint x: 205, endPoint y: 90, distance: 183.5
click at [205, 90] on div "The Westin [GEOGRAPHIC_DATA]" at bounding box center [107, 92] width 202 height 22
click at [177, 90] on div at bounding box center [107, 93] width 177 height 20
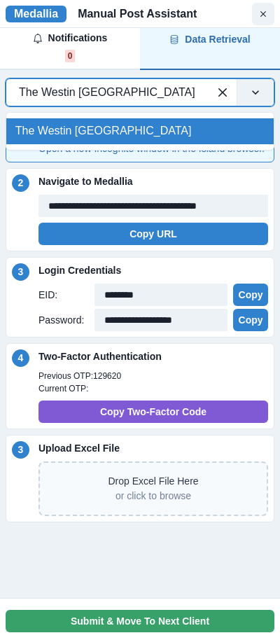
click at [177, 90] on div at bounding box center [107, 93] width 177 height 20
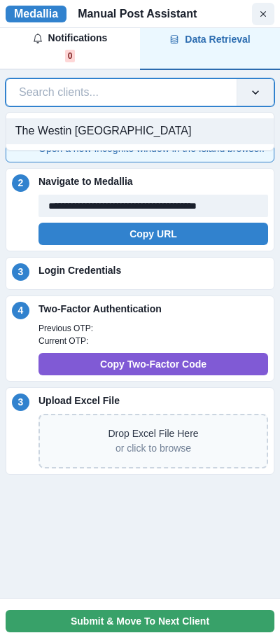
click at [158, 96] on div at bounding box center [121, 93] width 205 height 20
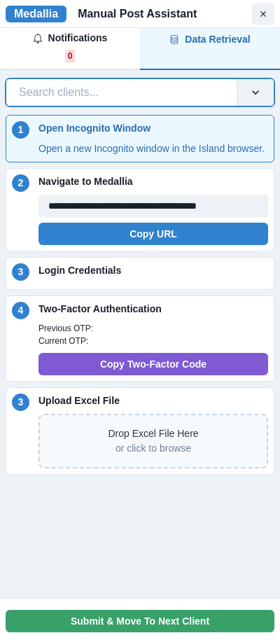
click at [158, 95] on div at bounding box center [121, 93] width 205 height 20
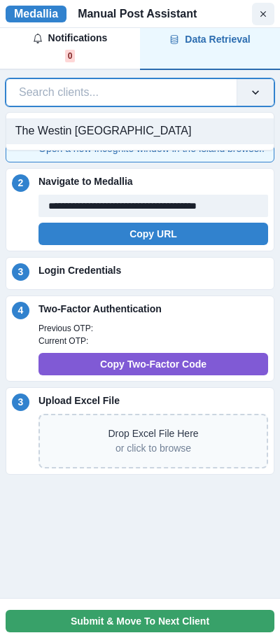
click at [158, 95] on div at bounding box center [121, 93] width 205 height 20
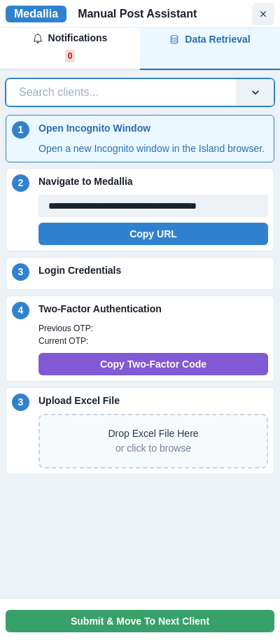
click at [158, 94] on div at bounding box center [121, 93] width 205 height 20
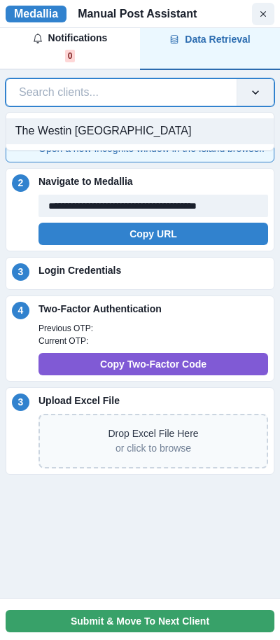
click at [160, 96] on div at bounding box center [121, 93] width 205 height 20
click at [148, 135] on div "The Westin [GEOGRAPHIC_DATA]" at bounding box center [140, 131] width 268 height 26
click at [198, 94] on div at bounding box center [121, 93] width 205 height 20
click at [183, 99] on div at bounding box center [121, 93] width 205 height 20
click at [205, 89] on div at bounding box center [121, 93] width 205 height 20
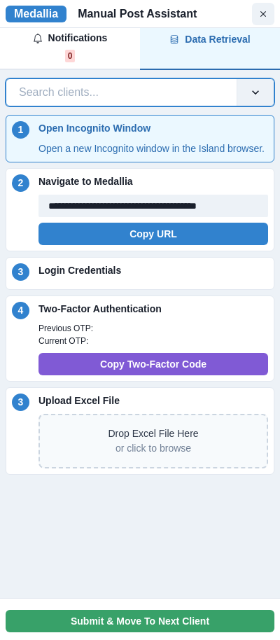
click at [205, 89] on div at bounding box center [121, 93] width 205 height 20
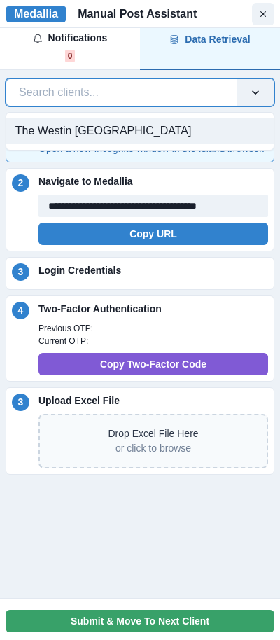
click at [153, 132] on div "The Westin [GEOGRAPHIC_DATA]" at bounding box center [140, 131] width 268 height 26
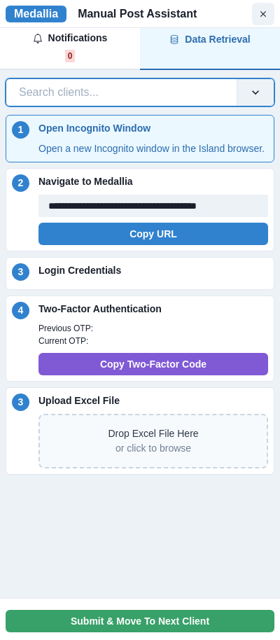
click at [178, 95] on div at bounding box center [121, 93] width 205 height 20
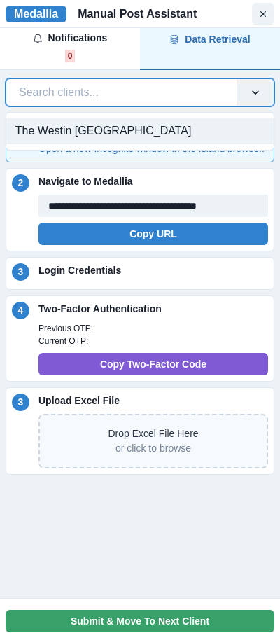
click at [156, 130] on div "The Westin [GEOGRAPHIC_DATA]" at bounding box center [140, 131] width 268 height 26
click at [185, 88] on div at bounding box center [121, 93] width 205 height 20
click at [215, 126] on div "The Westin [GEOGRAPHIC_DATA]" at bounding box center [140, 131] width 268 height 26
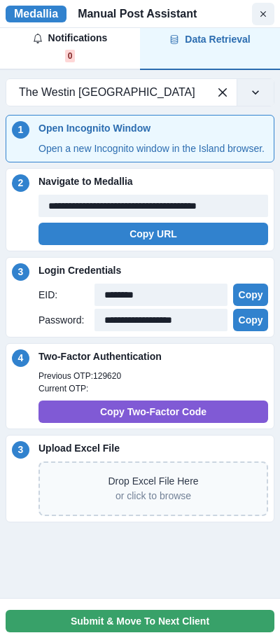
click at [169, 382] on p "Previous OTP: 129620" at bounding box center [154, 376] width 230 height 13
click at [132, 456] on p "Upload Excel File" at bounding box center [154, 448] width 230 height 15
click at [34, 40] on icon "button" at bounding box center [37, 38] width 8 height 10
click at [196, 40] on div "Data Retrieval" at bounding box center [209, 39] width 81 height 15
click at [37, 37] on icon "button" at bounding box center [38, 39] width 10 height 10
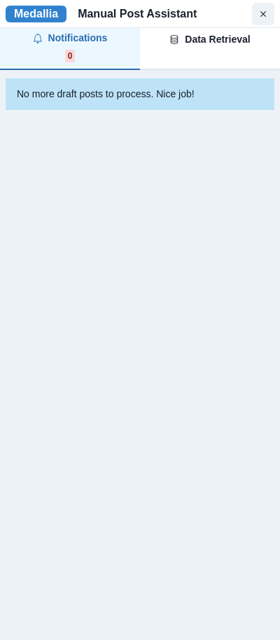
click at [173, 37] on icon "button" at bounding box center [174, 39] width 10 height 10
click at [97, 37] on div "Notifications" at bounding box center [70, 38] width 75 height 15
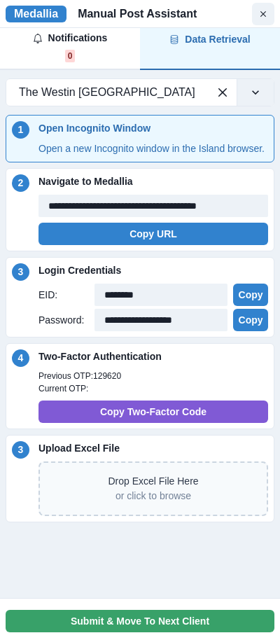
click at [212, 37] on div "Data Retrieval" at bounding box center [209, 39] width 81 height 15
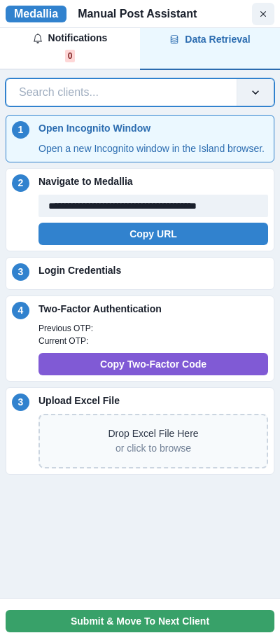
click at [176, 97] on div at bounding box center [121, 93] width 205 height 20
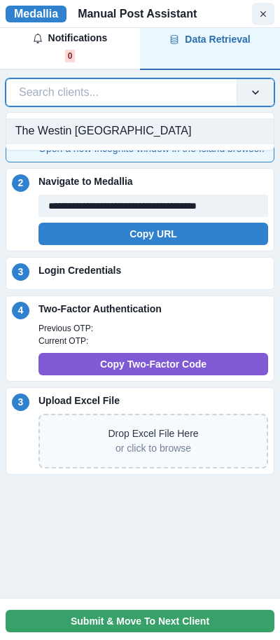
click at [151, 131] on div "The Westin [GEOGRAPHIC_DATA]" at bounding box center [140, 131] width 268 height 26
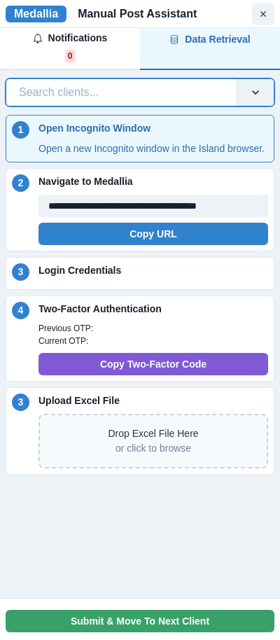
click at [102, 41] on div "Notifications" at bounding box center [70, 38] width 75 height 15
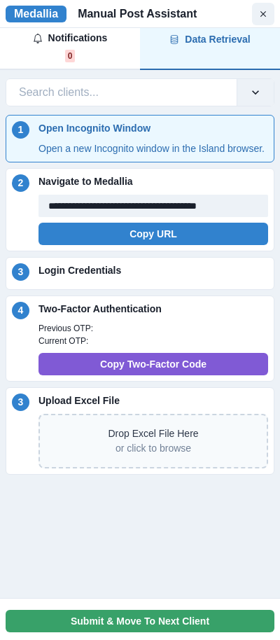
click at [205, 41] on div "Data Retrieval" at bounding box center [209, 39] width 81 height 15
click at [53, 53] on div "Notifications 0" at bounding box center [70, 47] width 75 height 32
click at [209, 53] on span "0 CYCLES" at bounding box center [227, 56] width 47 height 13
click at [137, 109] on div "**********" at bounding box center [140, 276] width 269 height 396
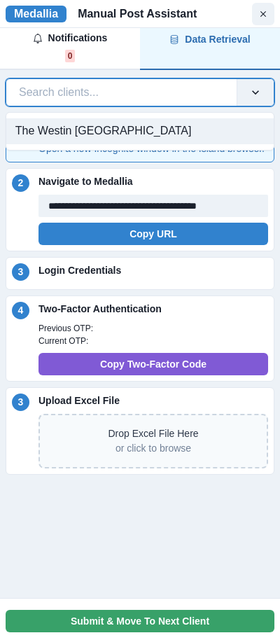
click at [137, 103] on div "Search clients..." at bounding box center [121, 92] width 230 height 22
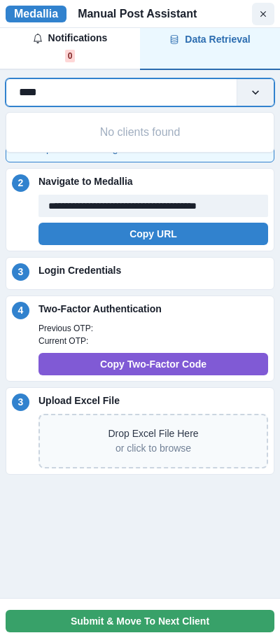
type input "*****"
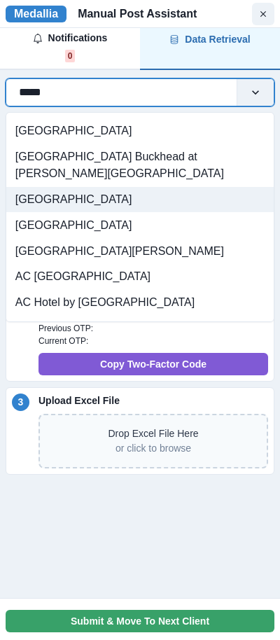
click at [118, 187] on div "[GEOGRAPHIC_DATA]" at bounding box center [140, 200] width 268 height 26
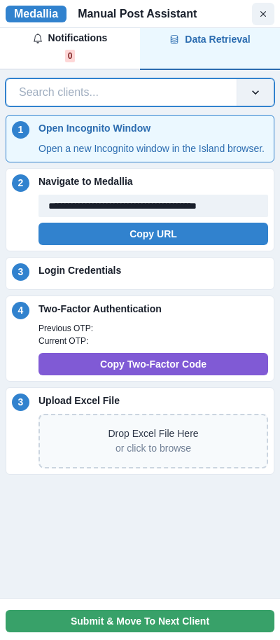
click at [150, 89] on div at bounding box center [121, 93] width 205 height 20
click at [150, 88] on div at bounding box center [121, 93] width 205 height 20
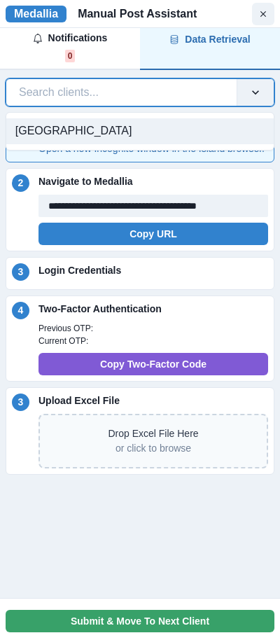
click at [150, 88] on div at bounding box center [121, 93] width 205 height 20
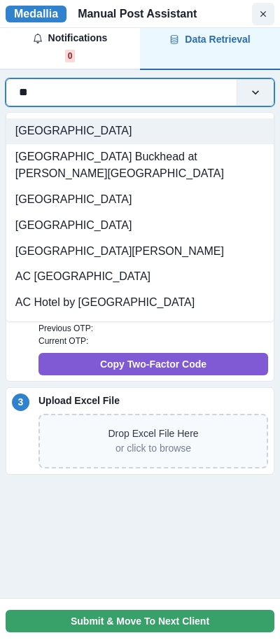
type input "*"
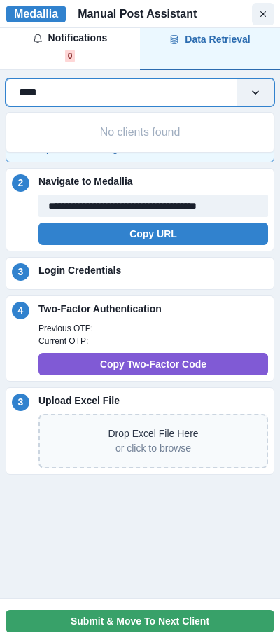
type input "*****"
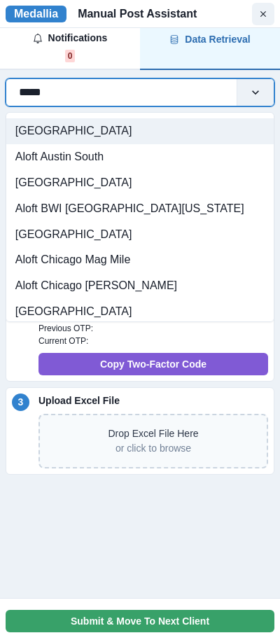
click at [109, 132] on div "Aloft Atlanta Downtown" at bounding box center [140, 131] width 268 height 26
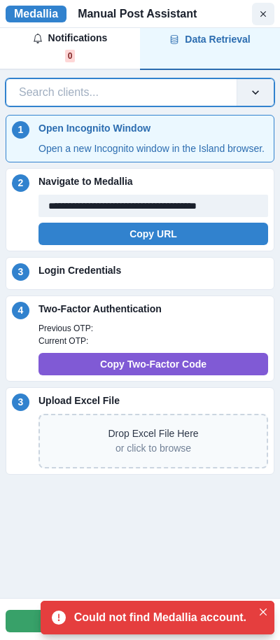
click at [176, 94] on div at bounding box center [121, 93] width 205 height 20
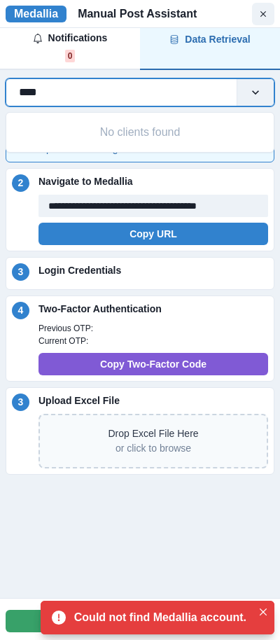
type input "*****"
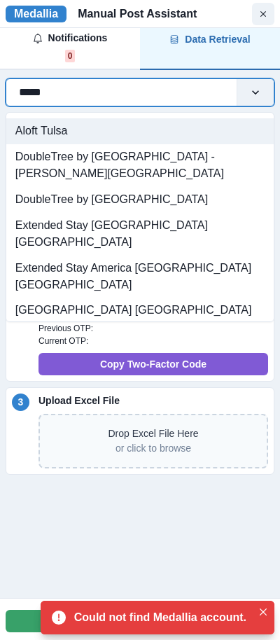
click at [144, 125] on div "Aloft Tulsa" at bounding box center [140, 131] width 268 height 26
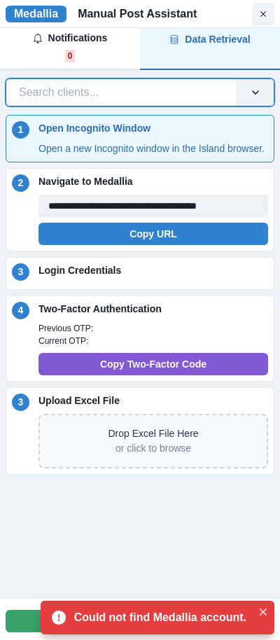
click at [162, 92] on div at bounding box center [121, 93] width 205 height 20
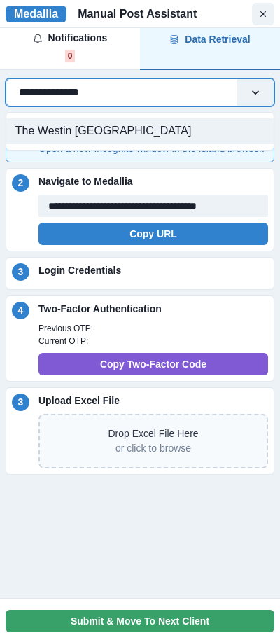
type input "**********"
click at [95, 132] on div "The Westin [GEOGRAPHIC_DATA]" at bounding box center [140, 131] width 268 height 26
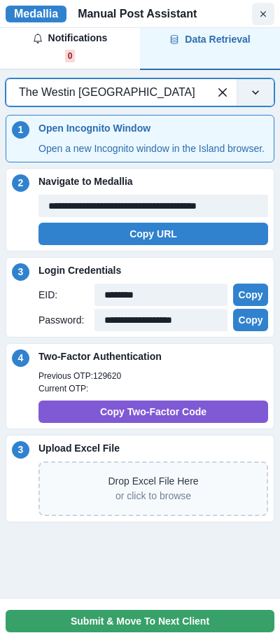
click at [184, 382] on p "Previous OTP: 129620" at bounding box center [154, 376] width 230 height 13
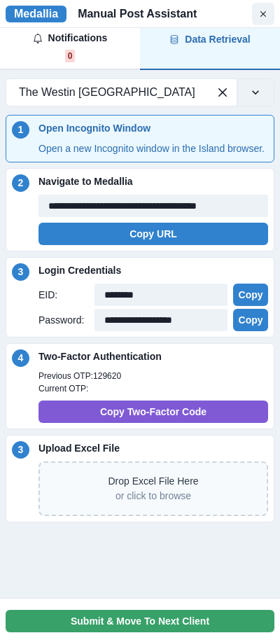
click at [184, 382] on p "Previous OTP: 129620" at bounding box center [154, 376] width 230 height 13
click at [130, 382] on div "Two-Factor Authentication Previous OTP: 129620 Current OTP: Copy Two-Factor Code" at bounding box center [154, 386] width 230 height 74
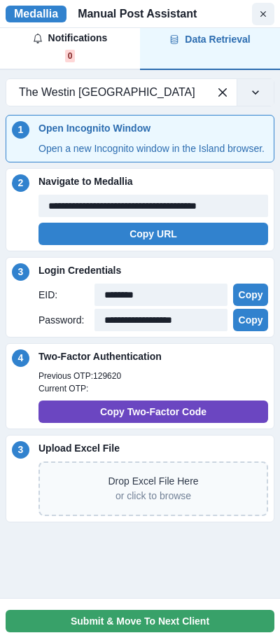
click at [130, 423] on button "Copy Two-Factor Code" at bounding box center [154, 412] width 230 height 22
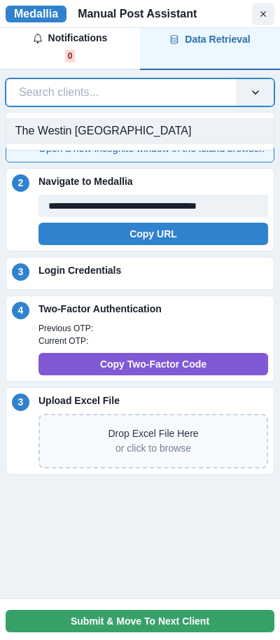
click at [176, 91] on div at bounding box center [121, 93] width 205 height 20
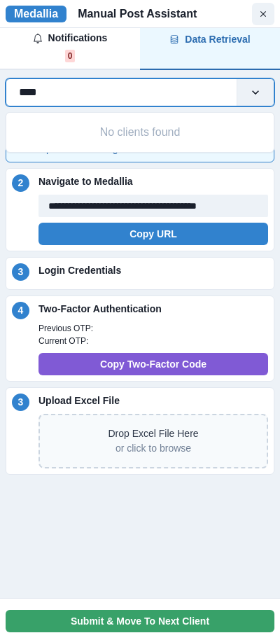
type input "*****"
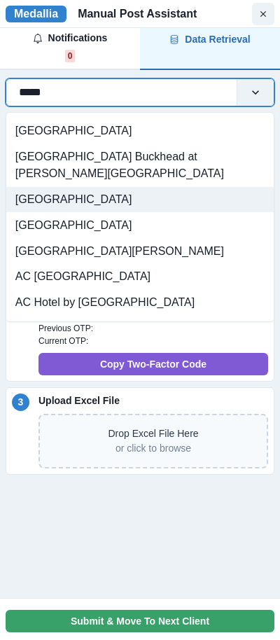
click at [112, 187] on div "[GEOGRAPHIC_DATA]" at bounding box center [140, 200] width 268 height 26
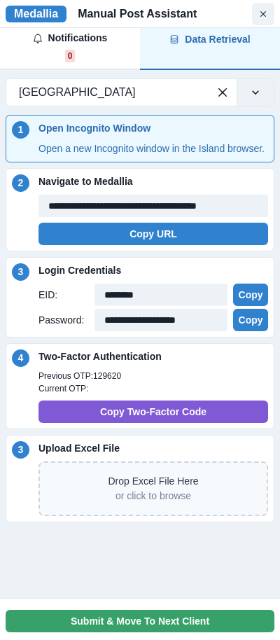
click at [153, 382] on p "Previous OTP: 129620" at bounding box center [154, 376] width 230 height 13
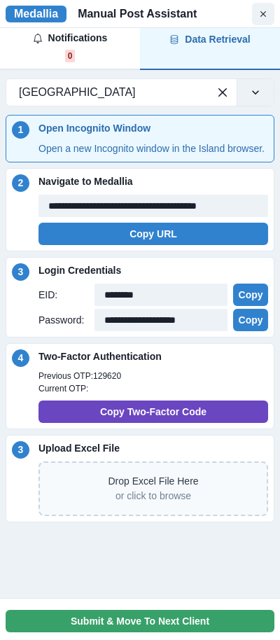
click at [154, 423] on button "Copy Two-Factor Code" at bounding box center [154, 412] width 230 height 22
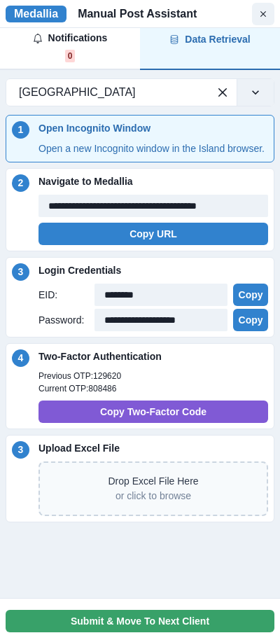
click at [172, 395] on p "Current OTP: 808486" at bounding box center [154, 388] width 230 height 13
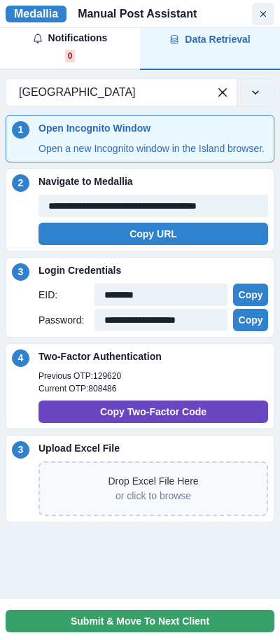
click at [162, 423] on button "Copy Two-Factor Code" at bounding box center [154, 412] width 230 height 22
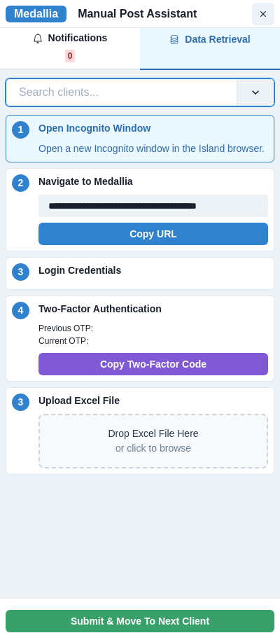
click at [176, 91] on div at bounding box center [121, 93] width 205 height 20
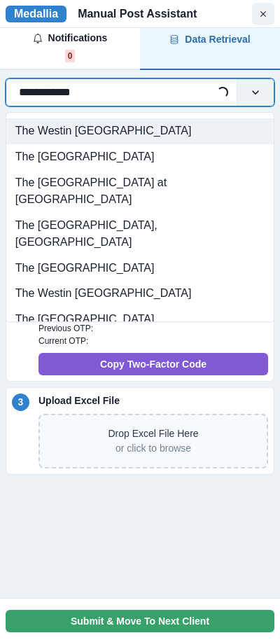
type input "**********"
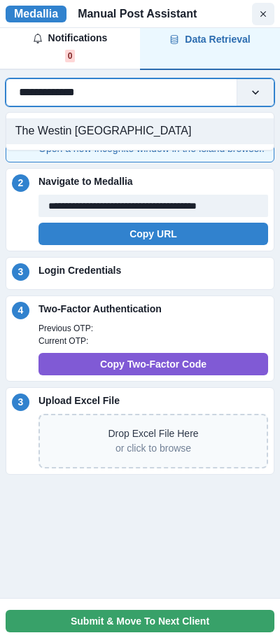
click at [70, 128] on div "The Westin [GEOGRAPHIC_DATA]" at bounding box center [140, 131] width 268 height 26
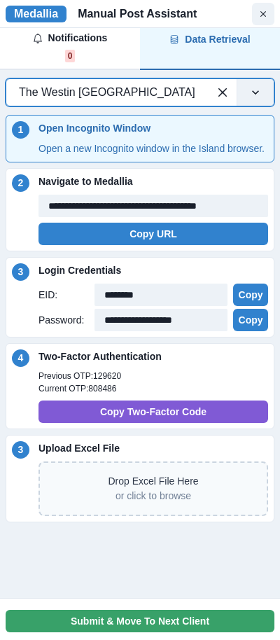
click at [176, 382] on p "Previous OTP: 129620" at bounding box center [154, 376] width 230 height 13
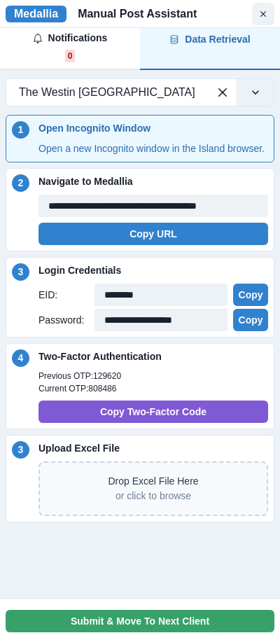
click at [176, 382] on p "Previous OTP: 129620" at bounding box center [154, 376] width 230 height 13
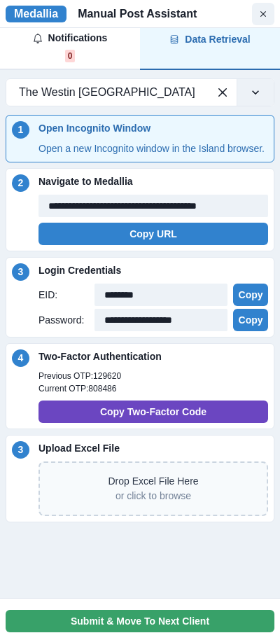
click at [164, 423] on button "Copy Two-Factor Code" at bounding box center [154, 412] width 230 height 22
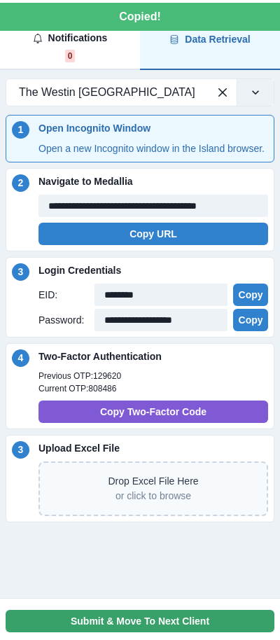
click at [202, 382] on p "Previous OTP: 129620" at bounding box center [154, 376] width 230 height 13
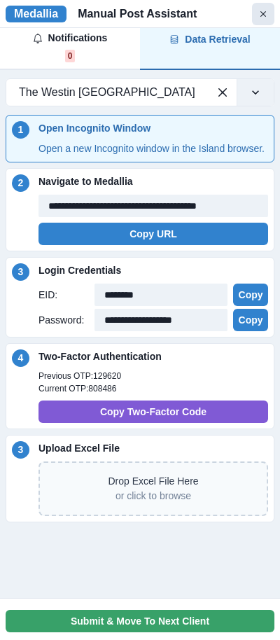
click at [264, 13] on icon "Close Window" at bounding box center [263, 14] width 13 height 13
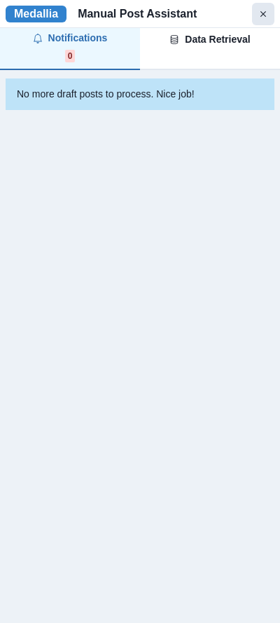
click at [262, 16] on icon "Close Window" at bounding box center [263, 14] width 13 height 13
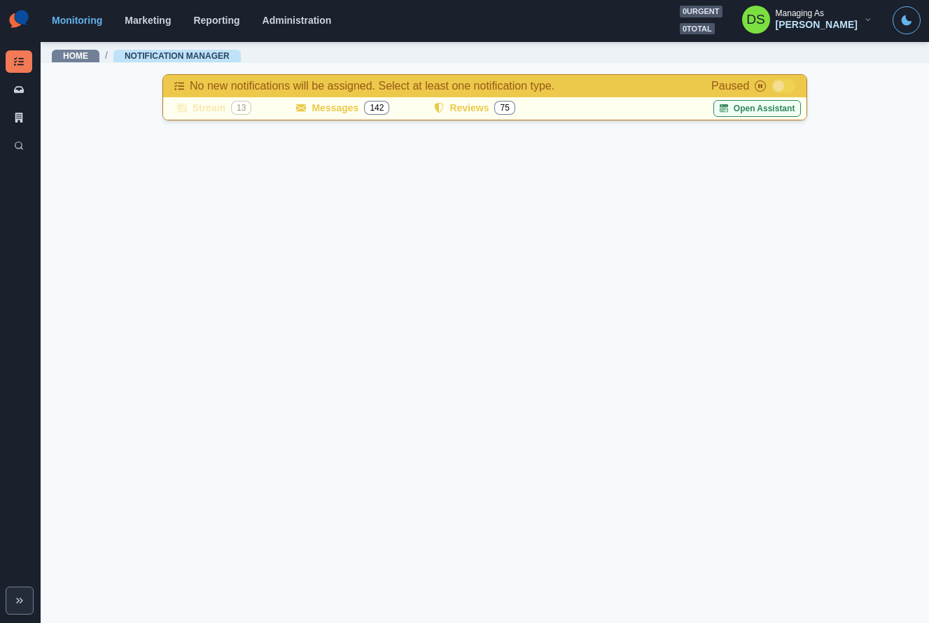
click at [780, 107] on button "Open Assistant" at bounding box center [758, 108] width 88 height 17
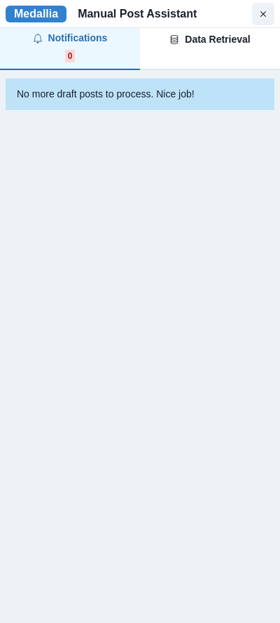
click at [211, 50] on span "0 CYCLES" at bounding box center [227, 56] width 47 height 13
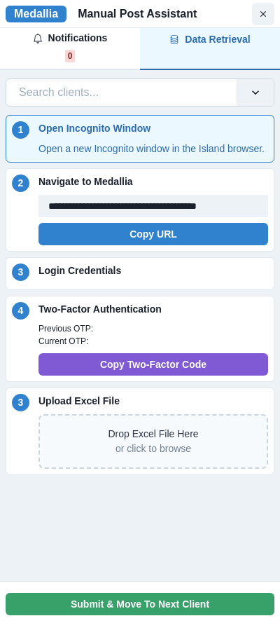
click at [176, 97] on div at bounding box center [121, 93] width 205 height 20
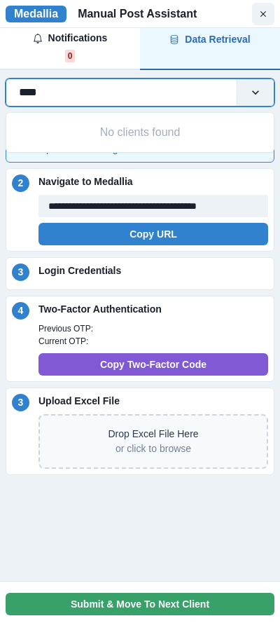
type input "*****"
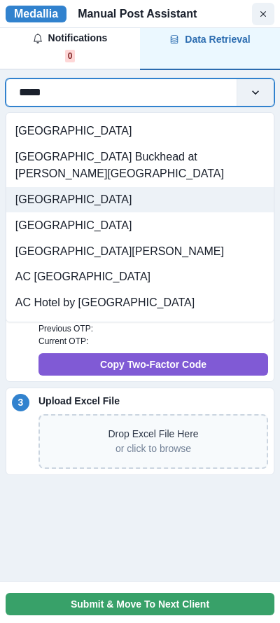
click at [95, 187] on div "[GEOGRAPHIC_DATA]" at bounding box center [140, 200] width 268 height 26
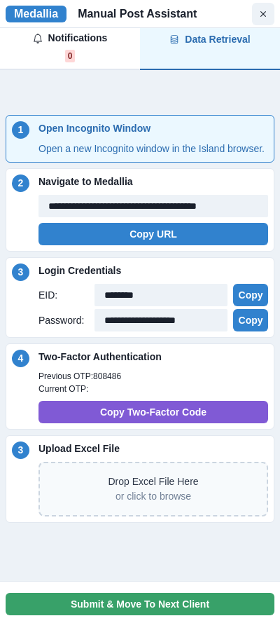
click at [189, 380] on div "Two-Factor Authentication Previous OTP: 808486 Current OTP: Copy Two-Factor Code" at bounding box center [154, 386] width 230 height 74
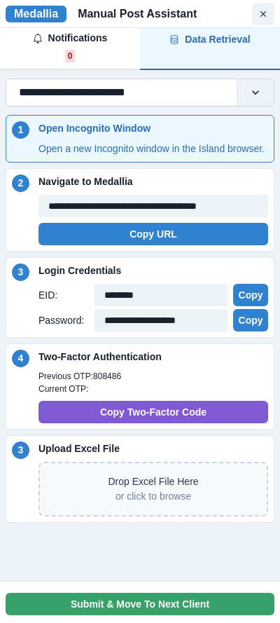
click at [139, 89] on input "**********" at bounding box center [89, 92] width 141 height 17
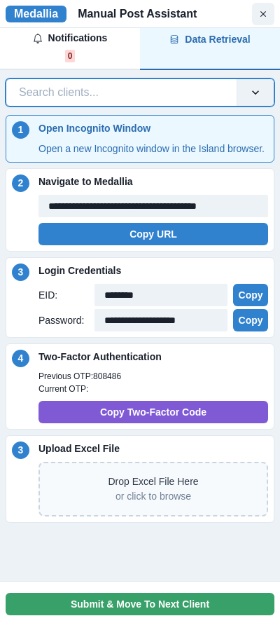
drag, startPoint x: 195, startPoint y: 88, endPoint x: 3, endPoint y: 85, distance: 191.9
click at [3, 85] on div "**********" at bounding box center [140, 300] width 280 height 455
click at [35, 85] on div at bounding box center [121, 93] width 205 height 20
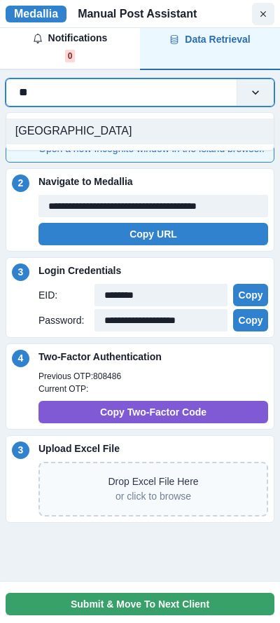
type input "*"
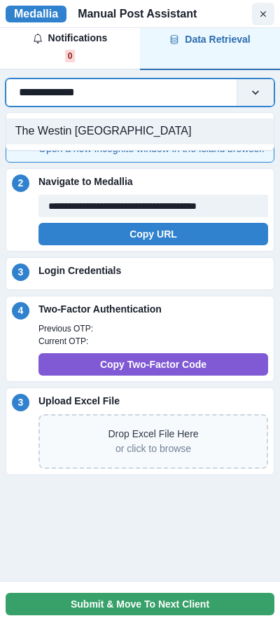
type input "**********"
click at [153, 135] on div "The Westin [GEOGRAPHIC_DATA]" at bounding box center [140, 131] width 268 height 26
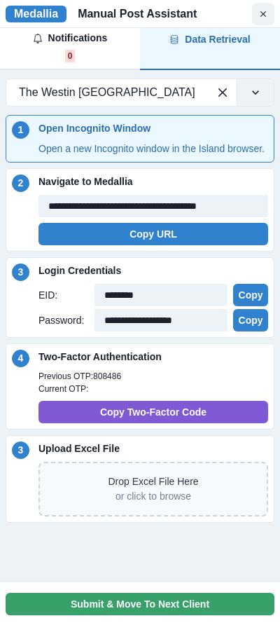
click at [211, 381] on div "Two-Factor Authentication Previous OTP: 808486 Current OTP: Copy Two-Factor Code" at bounding box center [154, 386] width 230 height 74
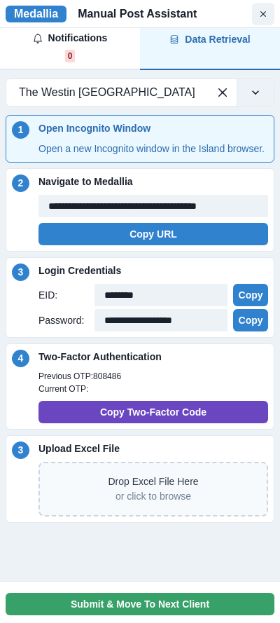
click at [183, 423] on button "Copy Two-Factor Code" at bounding box center [154, 412] width 230 height 22
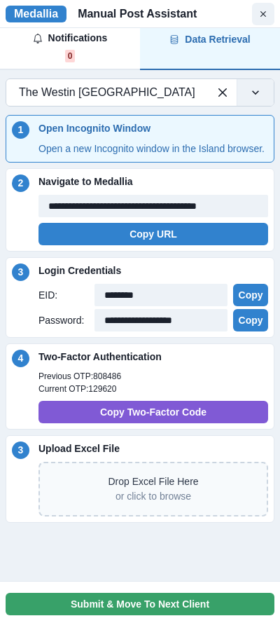
click at [160, 90] on div at bounding box center [107, 93] width 177 height 20
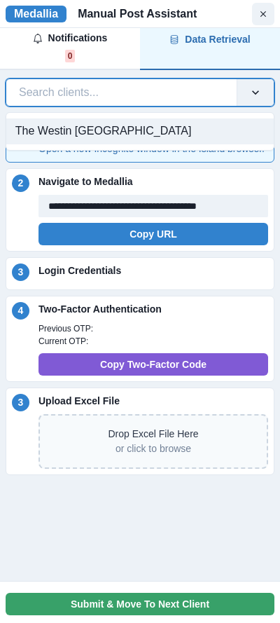
click at [179, 90] on div at bounding box center [121, 93] width 205 height 20
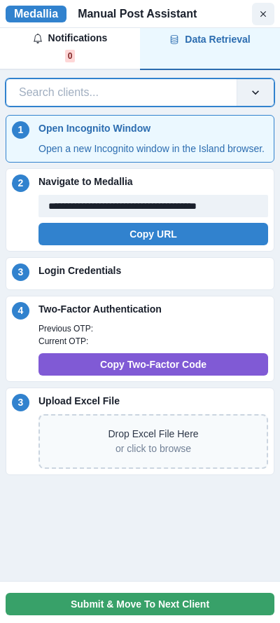
click at [179, 90] on div at bounding box center [121, 93] width 205 height 20
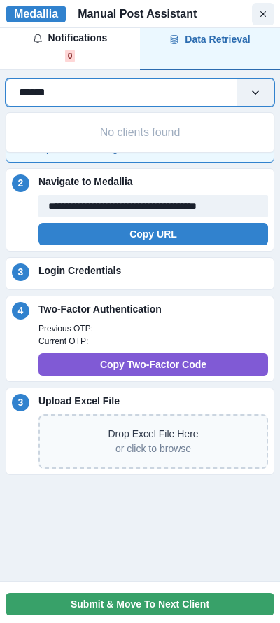
type input "*******"
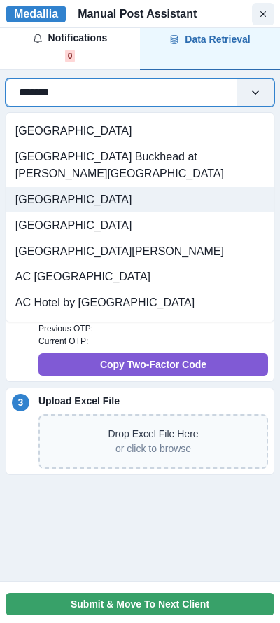
click at [130, 187] on div "[GEOGRAPHIC_DATA]" at bounding box center [140, 200] width 268 height 26
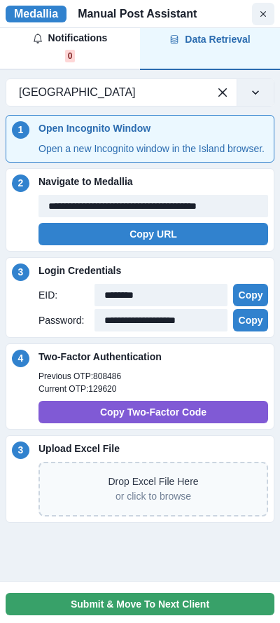
click at [163, 382] on p "Previous OTP: 808486" at bounding box center [154, 376] width 230 height 13
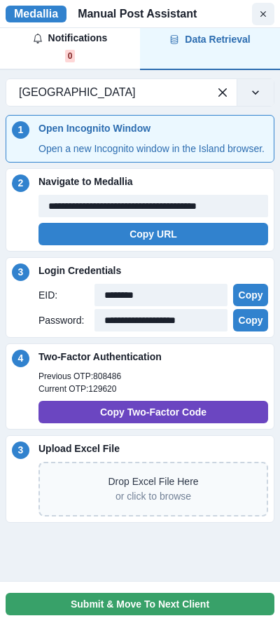
click at [172, 423] on button "Copy Two-Factor Code" at bounding box center [154, 412] width 230 height 22
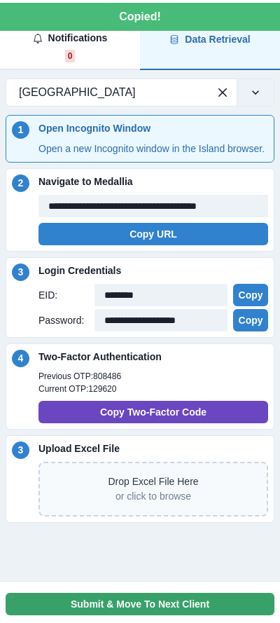
click at [174, 423] on button "Copy Two-Factor Code" at bounding box center [154, 412] width 230 height 22
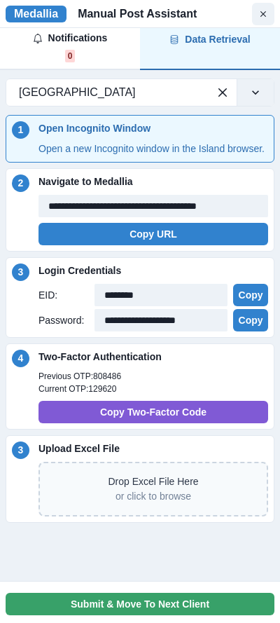
click at [198, 382] on p "Previous OTP: 808486" at bounding box center [154, 376] width 230 height 13
